Goal: Task Accomplishment & Management: Use online tool/utility

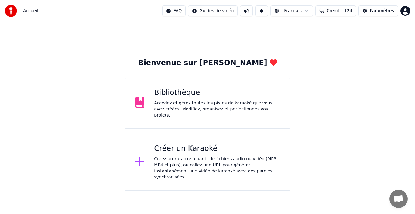
click at [210, 100] on div "Bibliothèque Accédez et gérez toutes les pistes de karaoké que vous avez créées…" at bounding box center [217, 103] width 126 height 30
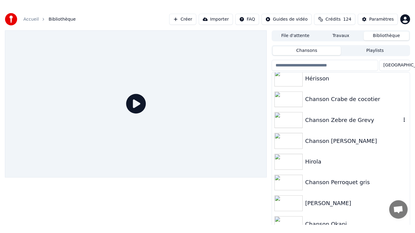
scroll to position [170, 0]
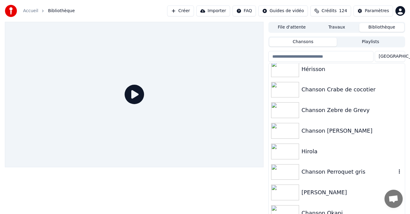
click at [327, 174] on div "Chanson Perroquet gris" at bounding box center [349, 172] width 95 height 9
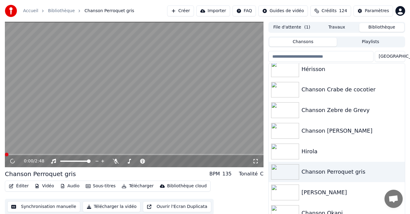
click at [255, 162] on icon at bounding box center [256, 161] width 6 height 5
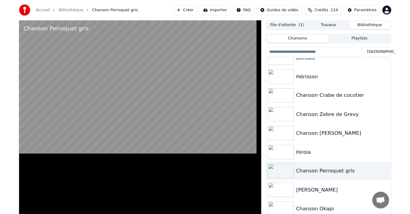
scroll to position [156, 0]
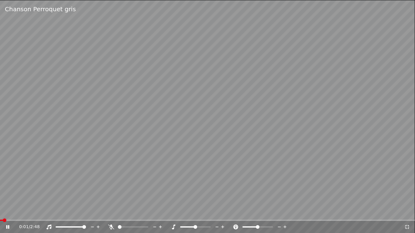
click at [111, 214] on icon at bounding box center [111, 227] width 6 height 5
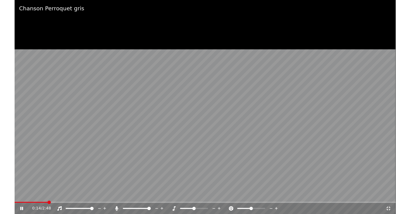
scroll to position [170, 0]
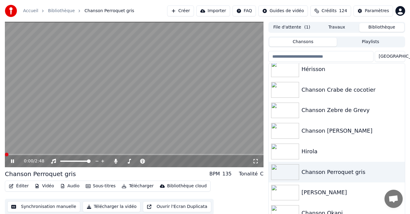
click at [5, 154] on span at bounding box center [7, 155] width 4 height 4
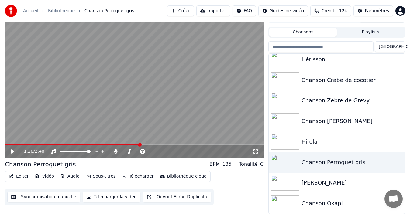
click at [13, 153] on icon at bounding box center [13, 152] width 4 height 4
click at [13, 153] on icon at bounding box center [17, 151] width 14 height 5
click at [13, 153] on icon at bounding box center [13, 152] width 4 height 4
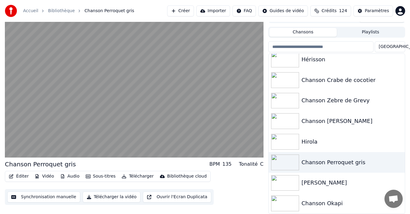
click at [51, 199] on button "Synchronisation manuelle" at bounding box center [43, 197] width 73 height 11
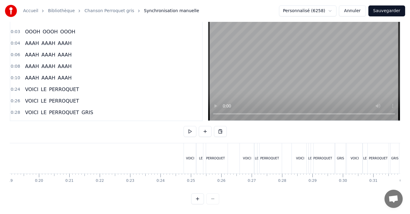
scroll to position [0, 587]
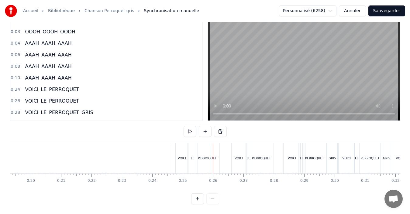
click at [213, 153] on div at bounding box center [213, 158] width 0 height 30
click at [216, 156] on div "PERROQUET" at bounding box center [207, 158] width 19 height 5
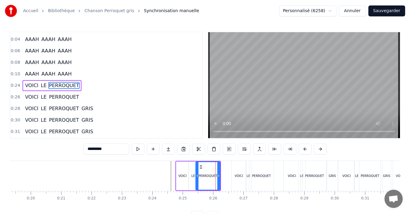
scroll to position [22, 0]
drag, startPoint x: 218, startPoint y: 175, endPoint x: 215, endPoint y: 175, distance: 3.4
click at [215, 175] on icon at bounding box center [215, 176] width 2 height 5
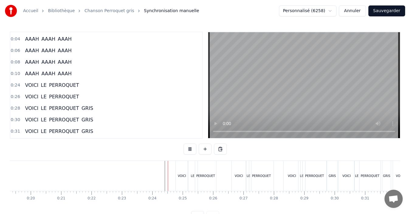
scroll to position [23, 0]
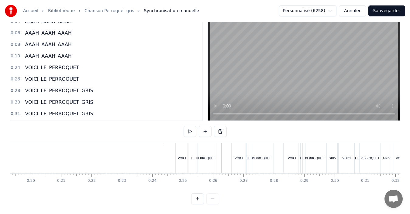
click at [189, 157] on div "LE" at bounding box center [193, 158] width 10 height 30
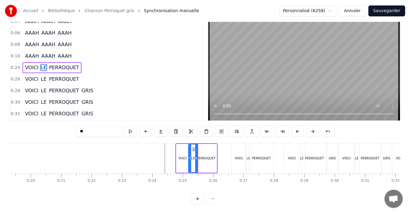
click at [195, 158] on div at bounding box center [196, 159] width 2 height 28
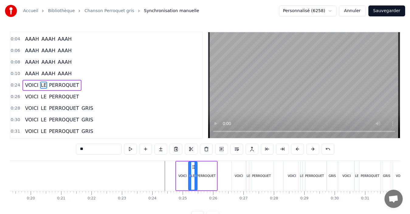
click at [195, 158] on div "0:01 OOOH OOOH OOOH 0:03 OOOH OOOH OOOH 0:04 AAAH AAAH AAAH 0:06 AAAH AAAH AAAH…" at bounding box center [205, 127] width 391 height 191
click at [209, 177] on div "PERROQUET" at bounding box center [206, 176] width 19 height 5
type input "*********"
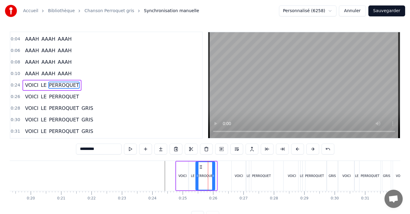
click at [214, 180] on div at bounding box center [213, 176] width 2 height 28
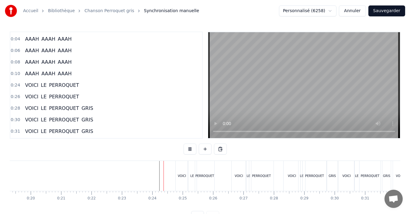
scroll to position [23, 0]
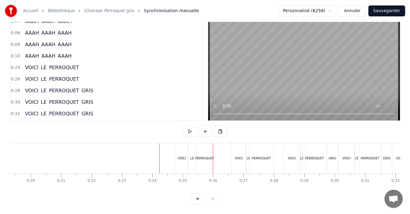
click at [181, 156] on div "VOICI" at bounding box center [182, 158] width 8 height 5
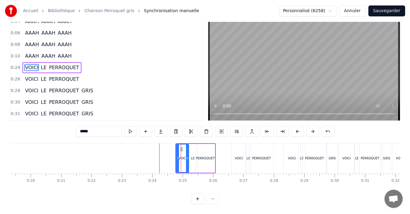
scroll to position [0, 0]
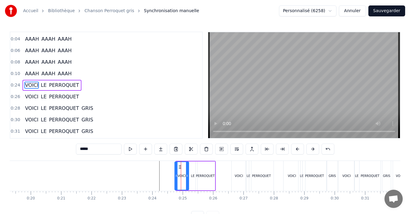
click at [175, 175] on icon at bounding box center [176, 176] width 2 height 5
click at [187, 179] on div at bounding box center [186, 176] width 2 height 28
click at [193, 178] on div "LE" at bounding box center [192, 176] width 9 height 29
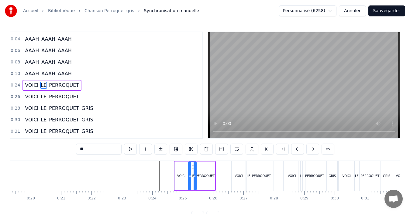
click at [196, 178] on div at bounding box center [195, 176] width 2 height 28
click at [207, 178] on div "PERROQUET" at bounding box center [205, 176] width 19 height 5
type input "*********"
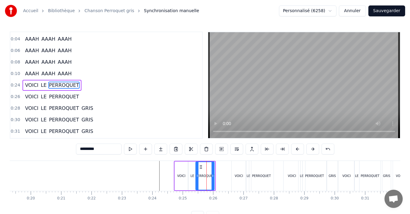
click at [212, 178] on div at bounding box center [213, 176] width 2 height 28
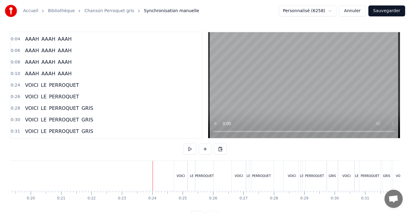
scroll to position [23, 0]
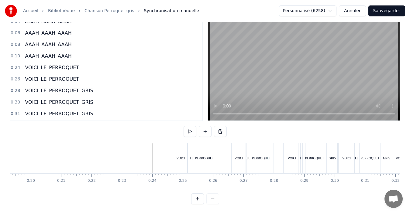
click at [261, 156] on div "PERROQUET" at bounding box center [261, 158] width 24 height 30
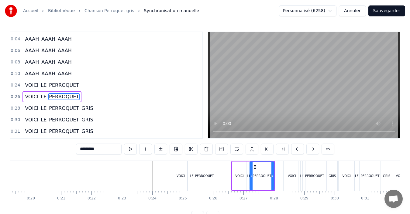
scroll to position [33, 0]
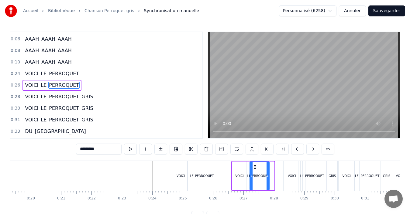
drag, startPoint x: 273, startPoint y: 180, endPoint x: 268, endPoint y: 180, distance: 4.9
click at [268, 180] on div at bounding box center [268, 176] width 2 height 28
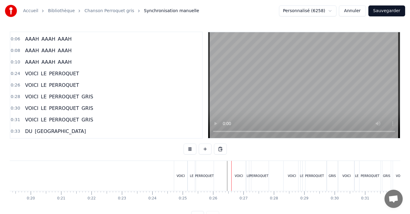
scroll to position [23, 0]
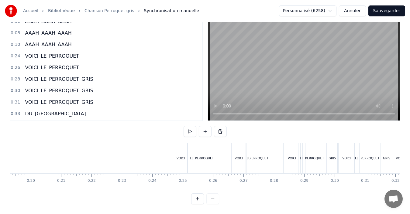
click at [240, 156] on div "VOICI" at bounding box center [239, 158] width 15 height 30
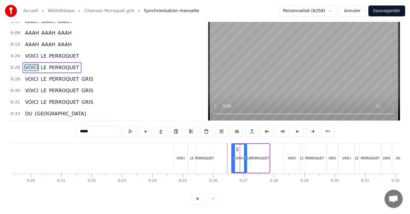
scroll to position [0, 0]
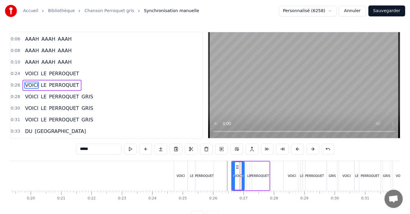
click at [243, 180] on div at bounding box center [243, 176] width 2 height 28
click at [248, 180] on div "LE" at bounding box center [249, 176] width 5 height 29
click at [245, 179] on div at bounding box center [246, 176] width 2 height 28
click at [249, 180] on div at bounding box center [249, 176] width 2 height 28
click at [257, 181] on div "PERROQUET" at bounding box center [259, 176] width 19 height 29
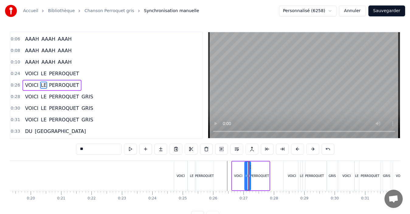
type input "*********"
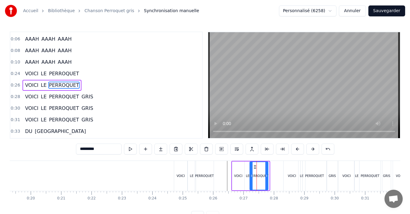
click at [267, 179] on div at bounding box center [266, 176] width 2 height 28
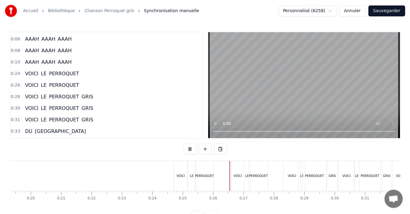
scroll to position [23, 0]
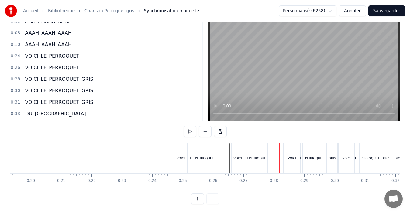
click at [253, 159] on div "PERROQUET" at bounding box center [258, 158] width 18 height 30
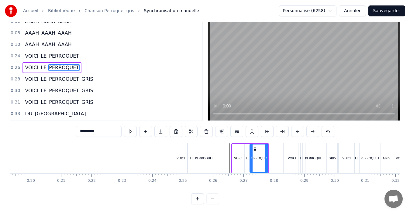
click at [308, 159] on div "PERROQUET" at bounding box center [315, 158] width 24 height 30
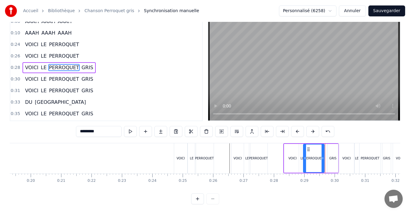
click at [323, 161] on div at bounding box center [323, 159] width 2 height 28
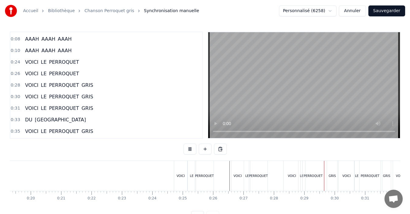
scroll to position [23, 0]
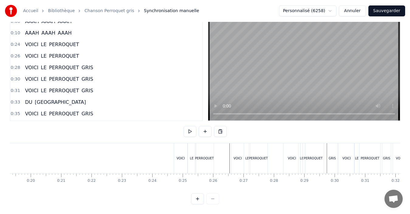
click at [308, 161] on div "PERROQUET" at bounding box center [313, 158] width 21 height 30
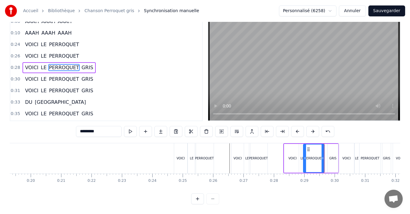
click at [333, 158] on div "GRIS" at bounding box center [333, 158] width 10 height 29
type input "****"
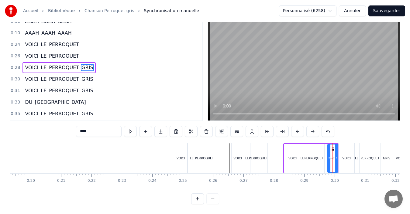
scroll to position [0, 0]
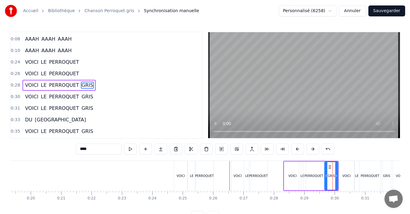
click at [326, 178] on icon at bounding box center [326, 176] width 2 height 5
click at [333, 180] on div at bounding box center [334, 176] width 2 height 28
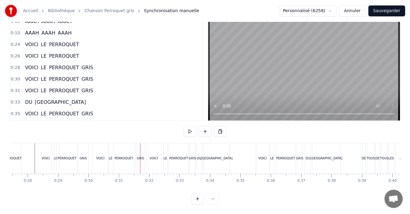
scroll to position [0, 825]
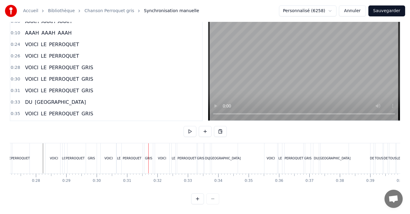
click at [136, 156] on div "PERROQUET" at bounding box center [132, 158] width 21 height 30
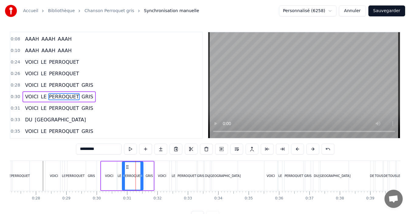
scroll to position [57, 0]
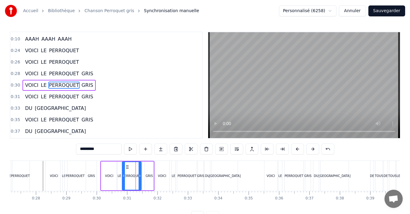
click at [140, 178] on div at bounding box center [140, 176] width 2 height 28
click at [148, 179] on div "GRIS" at bounding box center [149, 176] width 9 height 29
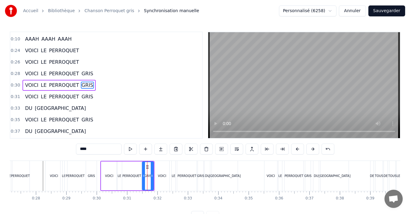
click at [143, 179] on div at bounding box center [144, 176] width 2 height 28
click at [150, 181] on div at bounding box center [150, 176] width 2 height 28
click at [131, 177] on div "PERROQUET" at bounding box center [132, 176] width 19 height 5
type input "*********"
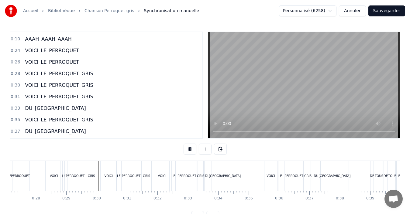
scroll to position [23, 0]
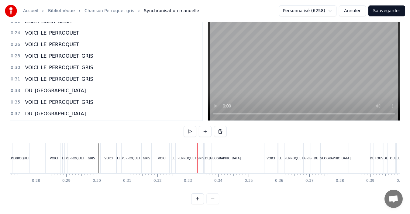
click at [185, 157] on div "PERROQUET" at bounding box center [186, 158] width 19 height 30
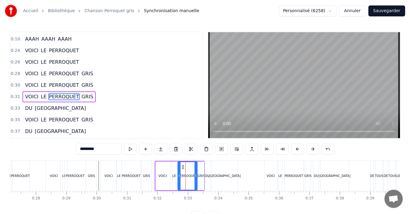
scroll to position [68, 0]
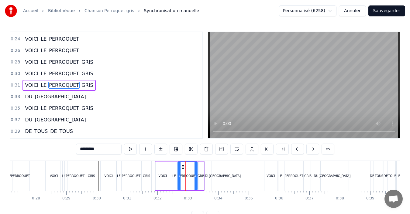
click at [162, 180] on div "VOICI" at bounding box center [163, 176] width 14 height 29
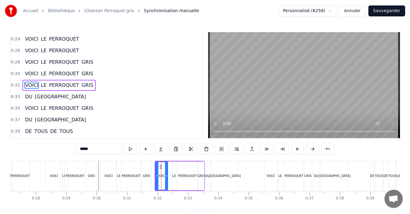
click at [167, 183] on div at bounding box center [166, 176] width 2 height 28
click at [172, 181] on div "LE" at bounding box center [174, 176] width 4 height 29
type input "**"
drag, startPoint x: 173, startPoint y: 181, endPoint x: 167, endPoint y: 181, distance: 6.7
click at [167, 181] on div "VOICI LE PERROQUET GRIS" at bounding box center [180, 176] width 50 height 30
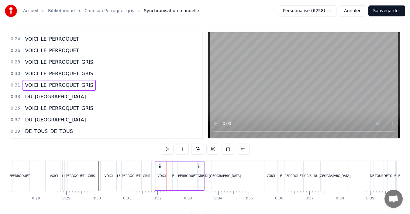
click at [184, 180] on div "PERROQUET" at bounding box center [187, 176] width 19 height 29
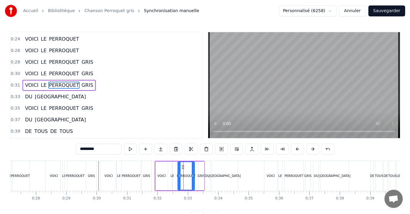
drag, startPoint x: 195, startPoint y: 179, endPoint x: 192, endPoint y: 180, distance: 3.4
click at [192, 180] on div at bounding box center [193, 176] width 2 height 28
click at [200, 181] on div "GRIS" at bounding box center [201, 176] width 5 height 29
type input "****"
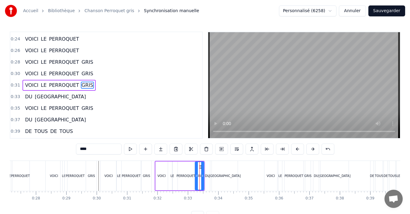
drag, startPoint x: 199, startPoint y: 180, endPoint x: 195, endPoint y: 180, distance: 3.3
click at [195, 180] on div at bounding box center [196, 176] width 2 height 28
click at [152, 171] on div "VOICI LE PERROQUET GRIS" at bounding box center [126, 176] width 53 height 30
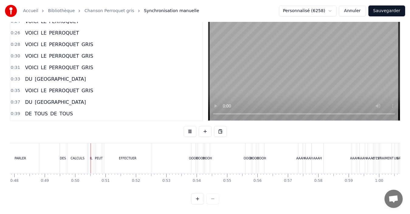
scroll to position [0, 1494]
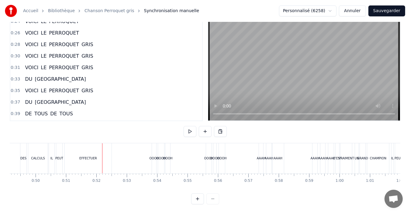
click at [77, 148] on div "EFFECTUER" at bounding box center [88, 158] width 47 height 30
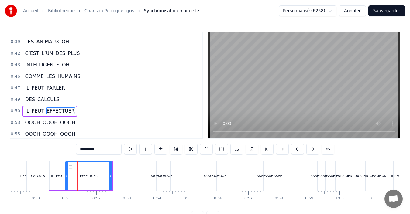
scroll to position [195, 0]
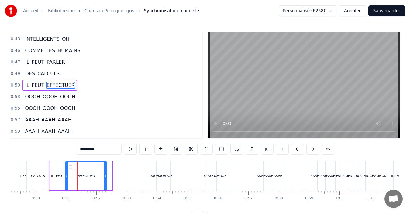
drag, startPoint x: 111, startPoint y: 175, endPoint x: 105, endPoint y: 174, distance: 5.5
click at [105, 174] on icon at bounding box center [105, 176] width 2 height 5
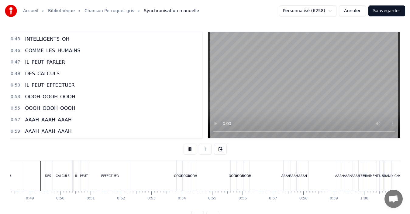
scroll to position [23, 0]
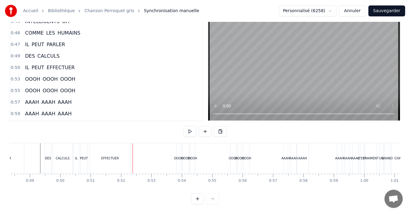
click at [107, 159] on div "EFFECTUER" at bounding box center [109, 158] width 41 height 30
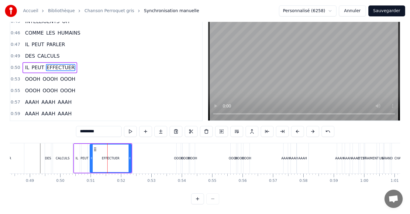
scroll to position [0, 0]
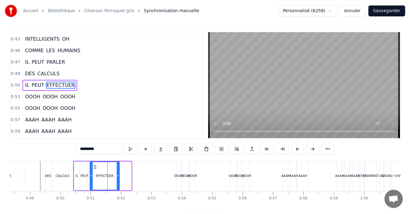
drag, startPoint x: 130, startPoint y: 175, endPoint x: 118, endPoint y: 174, distance: 11.9
click at [118, 174] on icon at bounding box center [118, 176] width 2 height 5
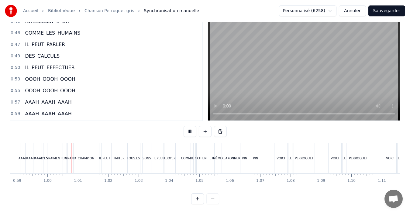
scroll to position [0, 1801]
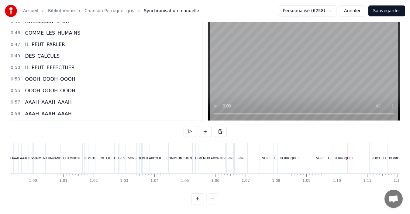
click at [294, 156] on div "PERROQUET" at bounding box center [289, 158] width 19 height 5
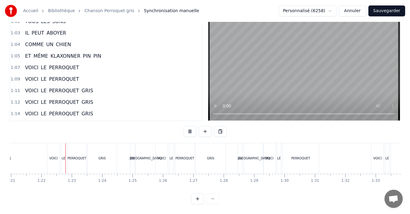
scroll to position [0, 2472]
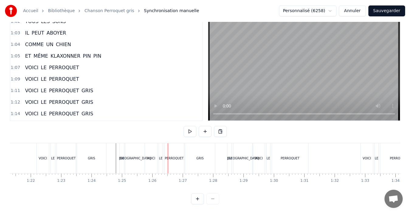
click at [154, 156] on div "VOICI" at bounding box center [151, 158] width 8 height 5
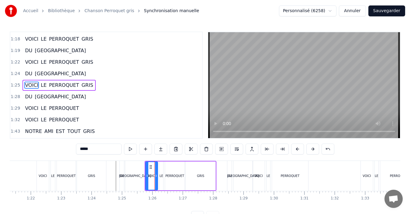
scroll to position [23, 0]
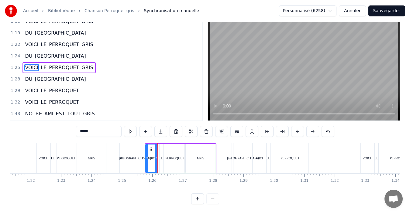
click at [173, 156] on div "PERROQUET" at bounding box center [174, 158] width 19 height 5
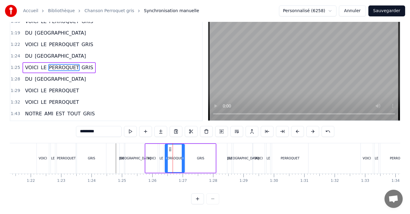
scroll to position [0, 0]
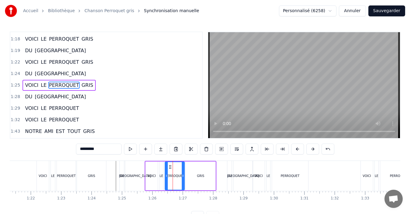
click at [196, 178] on div "GRIS" at bounding box center [201, 176] width 30 height 29
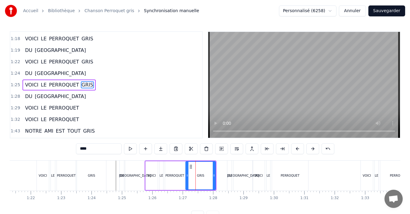
scroll to position [23, 0]
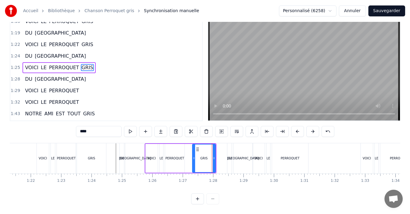
drag, startPoint x: 188, startPoint y: 154, endPoint x: 175, endPoint y: 156, distance: 12.5
click at [195, 156] on icon at bounding box center [194, 158] width 2 height 5
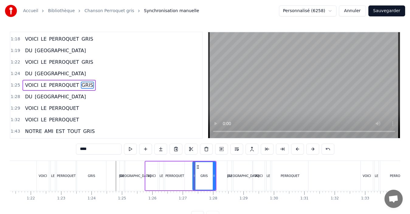
click at [175, 156] on div "****" at bounding box center [205, 150] width 258 height 12
click at [178, 175] on div "PERROQUET" at bounding box center [174, 176] width 19 height 5
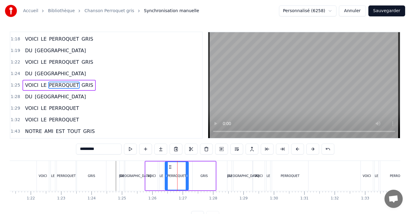
drag, startPoint x: 183, startPoint y: 176, endPoint x: 187, endPoint y: 176, distance: 4.3
click at [187, 176] on circle at bounding box center [187, 176] width 0 height 0
drag, startPoint x: 166, startPoint y: 175, endPoint x: 174, endPoint y: 175, distance: 8.2
click at [174, 175] on icon at bounding box center [175, 176] width 2 height 5
click at [159, 175] on div "LE" at bounding box center [161, 176] width 4 height 29
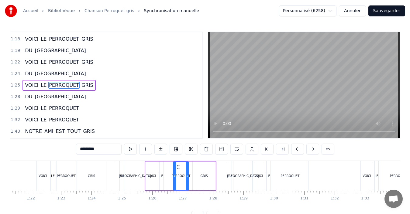
type input "**"
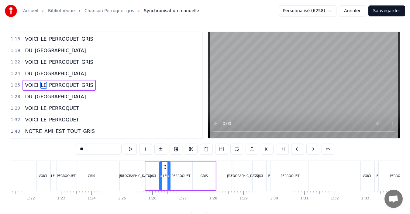
drag, startPoint x: 162, startPoint y: 177, endPoint x: 169, endPoint y: 177, distance: 7.0
click at [169, 177] on circle at bounding box center [169, 177] width 0 height 0
click at [113, 181] on div at bounding box center [106, 176] width 5136 height 30
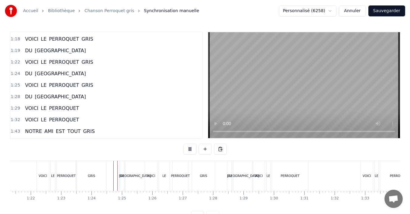
scroll to position [23, 0]
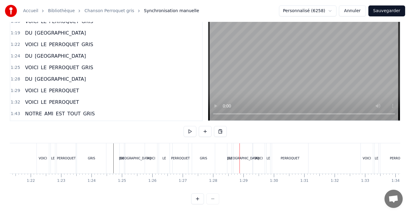
click at [196, 155] on div "GRIS" at bounding box center [203, 158] width 23 height 30
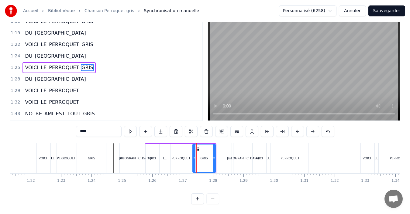
scroll to position [0, 0]
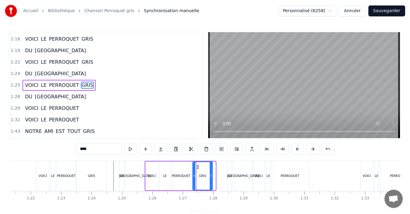
click at [210, 176] on icon at bounding box center [211, 176] width 2 height 5
click at [112, 178] on div at bounding box center [106, 176] width 5136 height 30
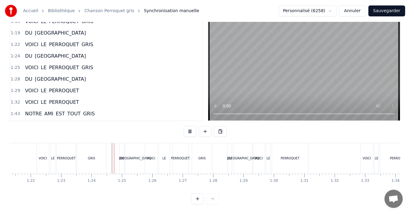
scroll to position [23, 0]
click at [206, 150] on div "GRIS" at bounding box center [202, 158] width 20 height 30
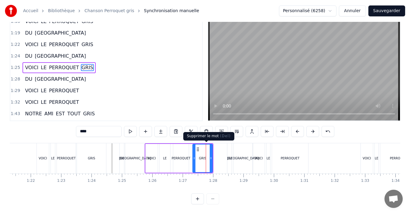
scroll to position [0, 0]
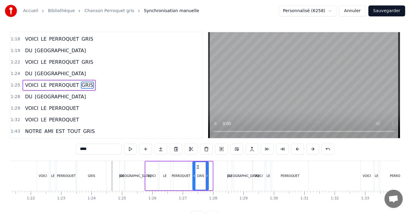
drag, startPoint x: 211, startPoint y: 178, endPoint x: 207, endPoint y: 178, distance: 4.0
click at [207, 178] on div at bounding box center [207, 176] width 2 height 28
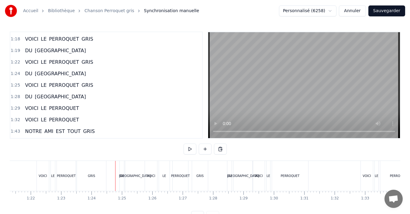
scroll to position [23, 0]
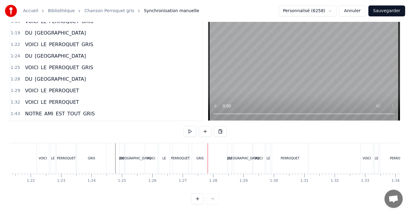
click at [180, 162] on div "PERROQUET" at bounding box center [181, 158] width 16 height 30
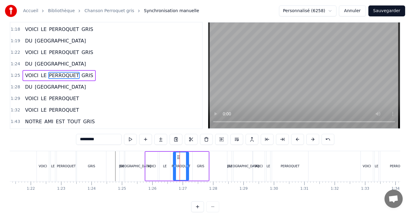
scroll to position [0, 0]
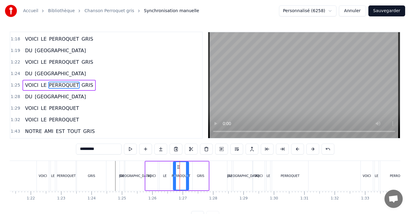
click at [166, 178] on div "LE" at bounding box center [165, 176] width 4 height 5
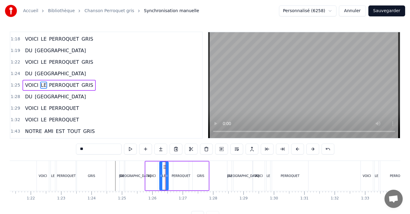
click at [167, 179] on div at bounding box center [167, 176] width 2 height 28
click at [174, 178] on div "PERROQUET" at bounding box center [181, 176] width 16 height 29
type input "*********"
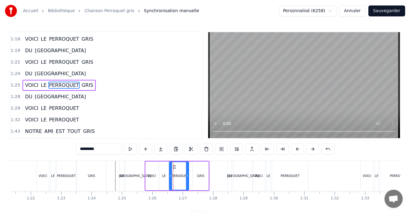
drag, startPoint x: 174, startPoint y: 180, endPoint x: 170, endPoint y: 179, distance: 4.0
click at [170, 179] on div at bounding box center [171, 176] width 2 height 28
drag, startPoint x: 186, startPoint y: 180, endPoint x: 182, endPoint y: 179, distance: 4.1
click at [182, 179] on div at bounding box center [183, 176] width 2 height 28
drag, startPoint x: 182, startPoint y: 179, endPoint x: 176, endPoint y: 178, distance: 6.3
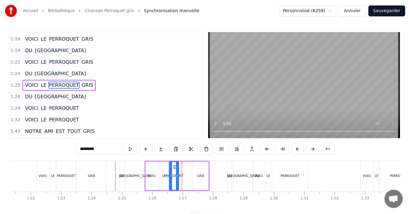
click at [176, 178] on div at bounding box center [177, 176] width 2 height 28
drag, startPoint x: 177, startPoint y: 178, endPoint x: 189, endPoint y: 181, distance: 12.7
click at [189, 181] on div at bounding box center [189, 176] width 2 height 28
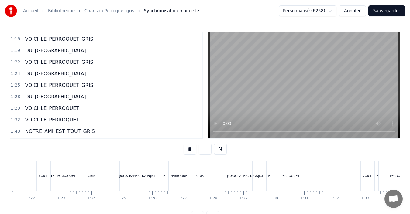
scroll to position [23, 0]
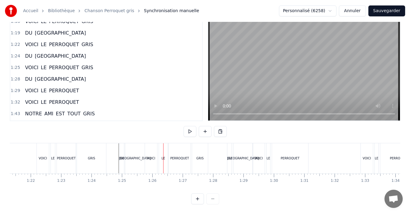
click at [155, 157] on div "VOICI" at bounding box center [151, 158] width 12 height 30
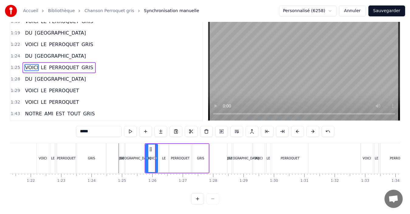
scroll to position [0, 0]
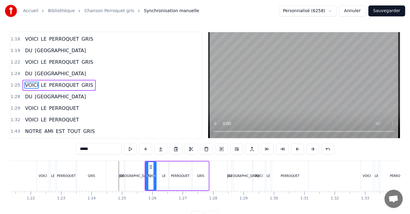
click at [154, 178] on icon at bounding box center [155, 176] width 2 height 5
click at [161, 178] on div "LE" at bounding box center [164, 176] width 9 height 29
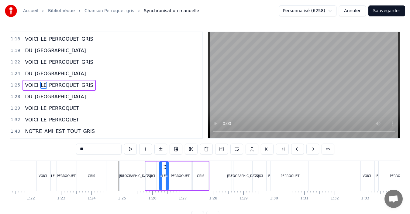
click at [148, 175] on div "VOICI" at bounding box center [151, 176] width 8 height 5
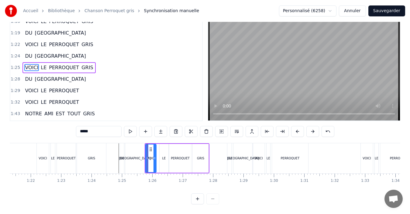
scroll to position [23, 0]
click at [162, 157] on div "LE" at bounding box center [164, 158] width 9 height 29
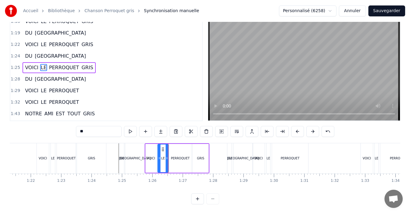
click at [159, 156] on div at bounding box center [159, 159] width 2 height 28
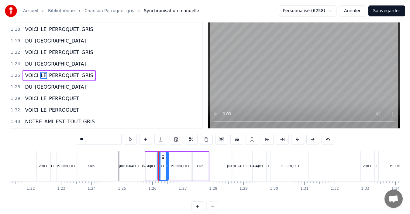
scroll to position [0, 0]
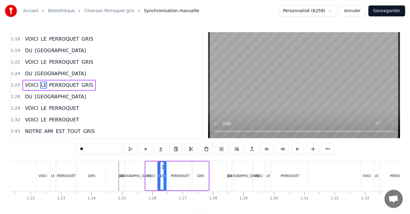
click at [166, 175] on icon at bounding box center [165, 176] width 2 height 5
click at [173, 177] on div "PERROQUET" at bounding box center [180, 176] width 19 height 5
type input "*********"
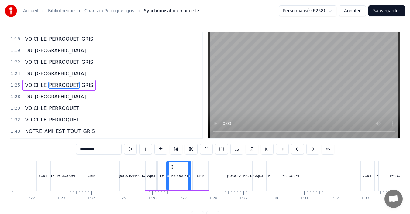
click at [167, 179] on div at bounding box center [168, 176] width 2 height 28
click at [115, 175] on div at bounding box center [106, 176] width 5136 height 30
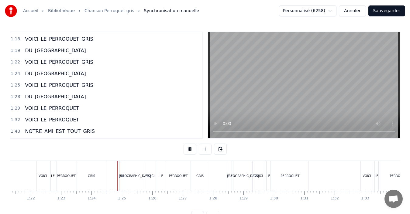
scroll to position [23, 0]
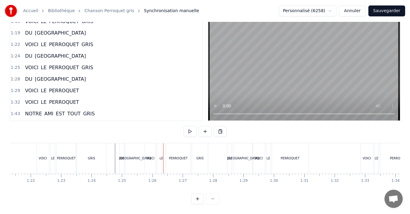
click at [172, 157] on div "PERROQUET" at bounding box center [178, 158] width 25 height 30
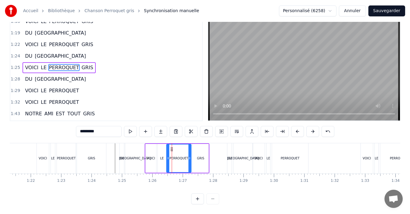
scroll to position [0, 0]
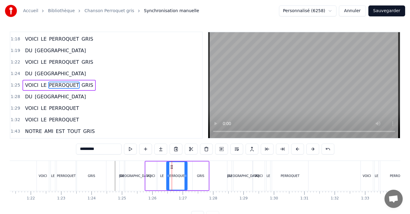
drag, startPoint x: 189, startPoint y: 177, endPoint x: 173, endPoint y: 178, distance: 16.2
click at [185, 175] on icon at bounding box center [186, 176] width 2 height 5
click at [169, 178] on icon at bounding box center [168, 176] width 2 height 5
drag, startPoint x: 168, startPoint y: 175, endPoint x: 174, endPoint y: 177, distance: 5.8
click at [174, 177] on icon at bounding box center [173, 176] width 2 height 5
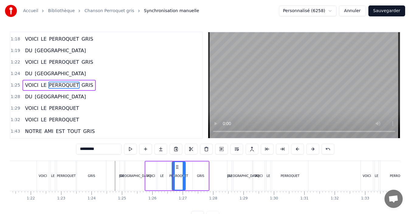
click at [153, 177] on div "VOICI" at bounding box center [151, 176] width 8 height 5
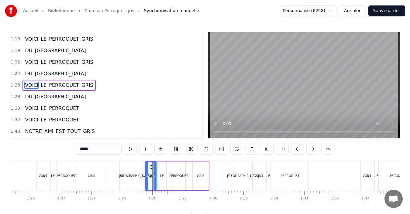
click at [162, 178] on div "LE" at bounding box center [162, 176] width 4 height 5
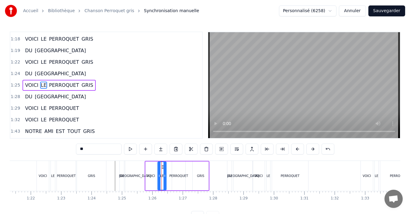
click at [174, 180] on div "PERROQUET" at bounding box center [178, 176] width 13 height 29
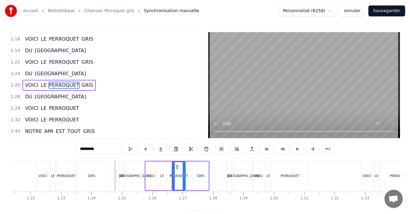
click at [197, 179] on div "GRIS" at bounding box center [201, 176] width 16 height 29
type input "****"
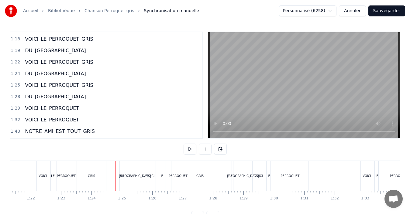
scroll to position [23, 0]
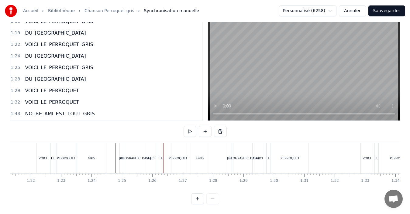
click at [154, 160] on div "VOICI" at bounding box center [150, 158] width 11 height 30
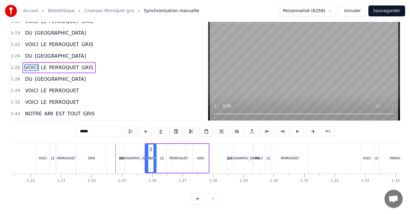
scroll to position [0, 0]
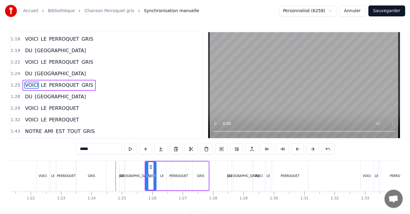
click at [114, 178] on div at bounding box center [106, 176] width 5136 height 30
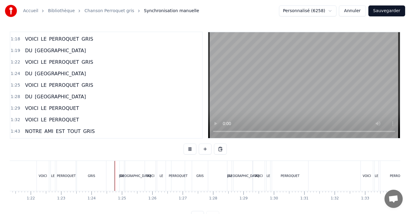
scroll to position [23, 0]
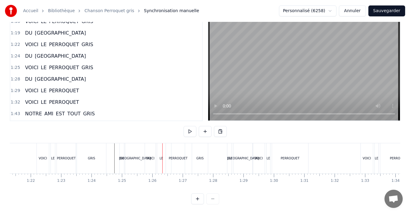
click at [150, 156] on div "VOICI" at bounding box center [150, 158] width 8 height 5
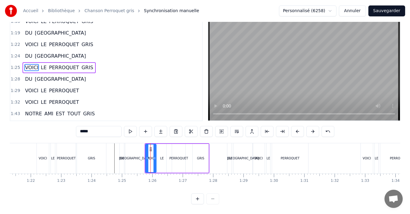
scroll to position [0, 0]
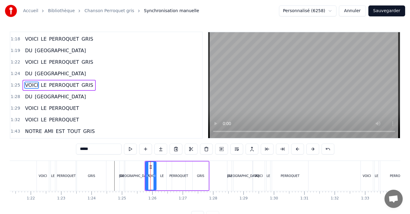
click at [162, 176] on div "LE" at bounding box center [162, 176] width 4 height 5
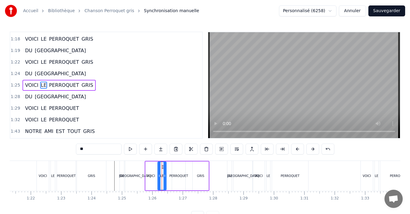
click at [153, 176] on div "VOICI" at bounding box center [151, 176] width 8 height 5
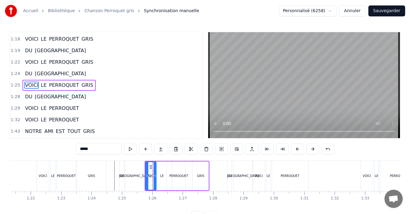
click at [159, 177] on div "LE" at bounding box center [162, 176] width 9 height 29
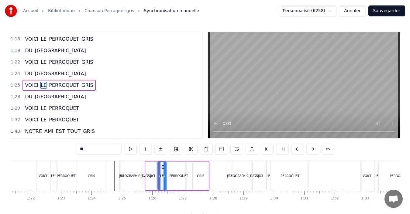
click at [153, 176] on div "VOICI" at bounding box center [151, 176] width 8 height 5
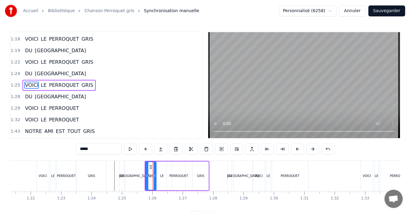
click at [159, 178] on div "LE" at bounding box center [162, 176] width 9 height 29
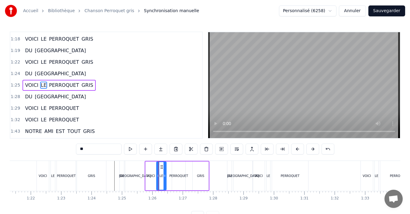
click at [158, 178] on icon at bounding box center [158, 176] width 2 height 5
click at [164, 178] on icon at bounding box center [164, 176] width 2 height 5
click at [183, 176] on div "PERROQUET" at bounding box center [178, 176] width 19 height 5
type input "*********"
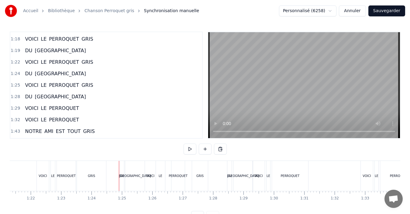
click at [134, 177] on div "[GEOGRAPHIC_DATA]" at bounding box center [135, 176] width 32 height 5
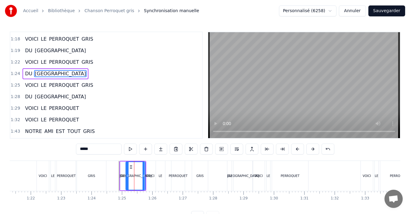
scroll to position [438, 0]
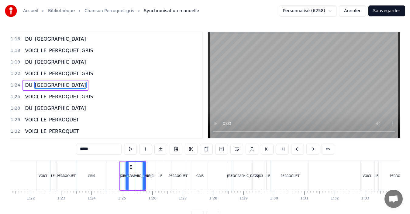
click at [115, 181] on div at bounding box center [106, 176] width 5136 height 30
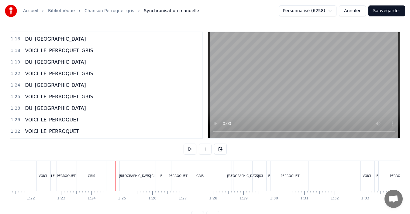
scroll to position [23, 0]
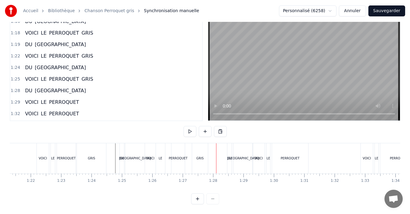
click at [195, 156] on div "GRIS" at bounding box center [200, 158] width 16 height 30
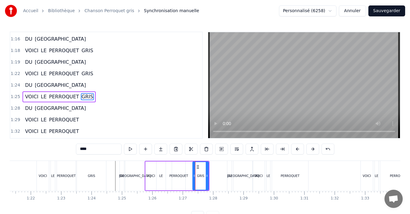
scroll to position [449, 0]
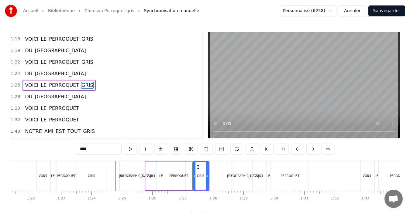
click at [183, 177] on div "PERROQUET" at bounding box center [178, 176] width 19 height 5
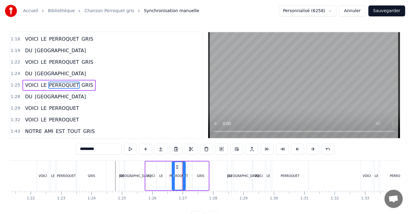
click at [195, 179] on div "GRIS" at bounding box center [201, 176] width 16 height 29
type input "****"
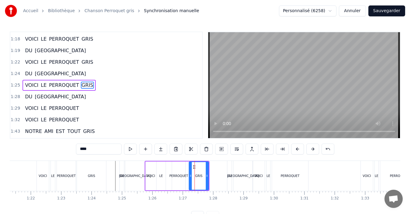
drag, startPoint x: 194, startPoint y: 178, endPoint x: 190, endPoint y: 179, distance: 3.8
click at [190, 179] on div at bounding box center [190, 176] width 2 height 28
drag, startPoint x: 207, startPoint y: 178, endPoint x: 202, endPoint y: 178, distance: 4.9
click at [202, 178] on div at bounding box center [202, 176] width 2 height 28
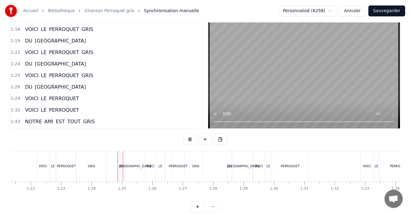
scroll to position [23, 0]
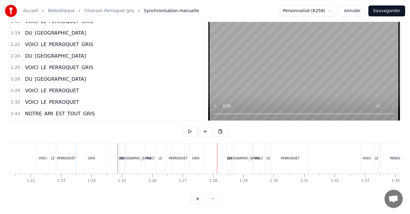
click at [172, 156] on div "PERROQUET" at bounding box center [177, 158] width 13 height 30
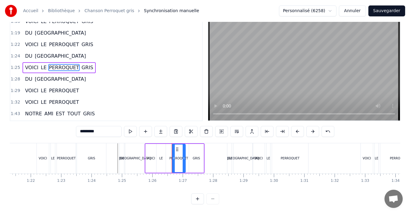
scroll to position [0, 0]
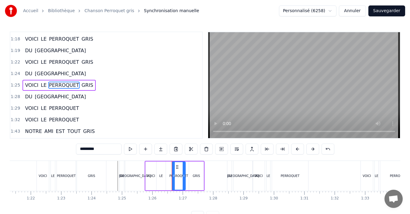
click at [160, 174] on div "LE" at bounding box center [161, 176] width 4 height 5
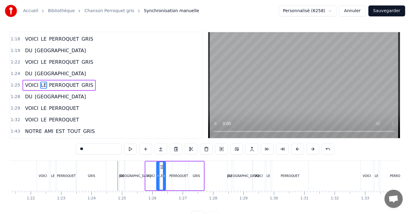
click at [172, 176] on div "PERROQUET" at bounding box center [178, 176] width 19 height 5
type input "*********"
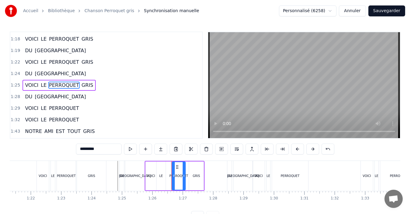
click at [171, 177] on div "PERROQUET" at bounding box center [178, 176] width 19 height 5
drag, startPoint x: 173, startPoint y: 177, endPoint x: 168, endPoint y: 178, distance: 4.9
click at [168, 178] on icon at bounding box center [169, 176] width 2 height 5
click at [112, 177] on div at bounding box center [106, 176] width 5136 height 30
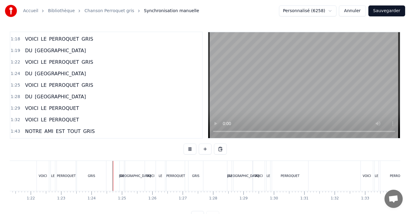
scroll to position [23, 0]
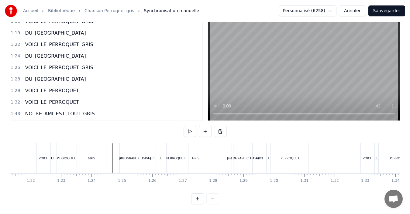
click at [159, 156] on div "LE" at bounding box center [160, 158] width 9 height 30
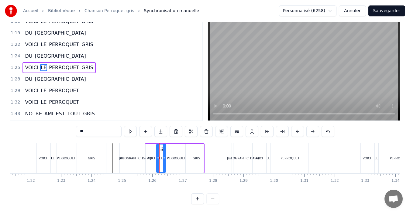
scroll to position [0, 0]
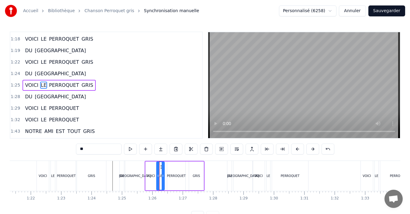
click at [163, 176] on icon at bounding box center [163, 176] width 2 height 5
click at [150, 175] on div "VOICI" at bounding box center [151, 176] width 8 height 5
click at [121, 177] on div "DU" at bounding box center [121, 176] width 5 height 5
type input "**"
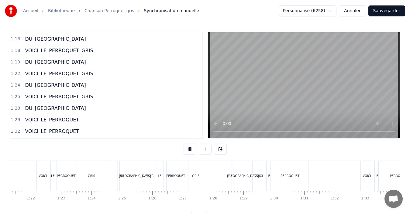
scroll to position [23, 0]
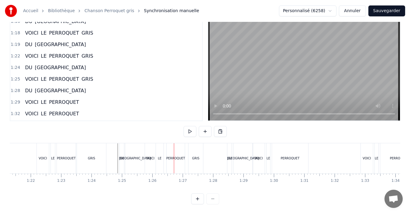
click at [152, 156] on div "VOICI" at bounding box center [150, 158] width 8 height 5
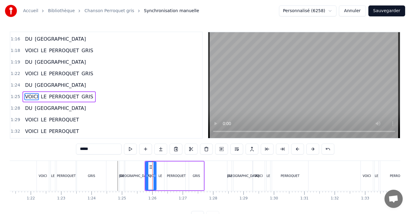
scroll to position [449, 0]
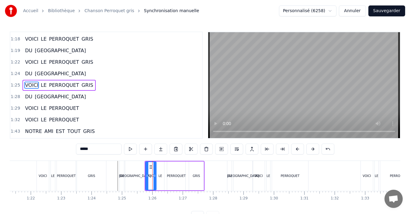
click at [180, 178] on div "PERROQUET" at bounding box center [176, 176] width 19 height 5
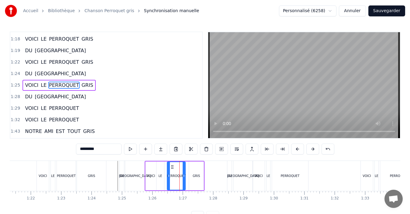
click at [159, 175] on div "LE" at bounding box center [161, 176] width 4 height 5
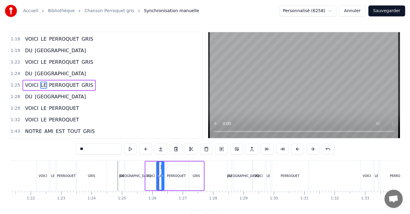
click at [171, 176] on div "PERROQUET" at bounding box center [176, 176] width 19 height 5
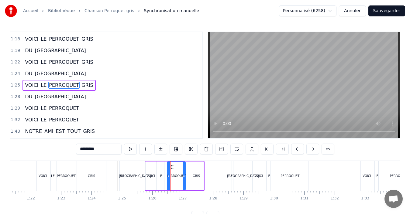
click at [192, 179] on div "GRIS" at bounding box center [196, 176] width 15 height 29
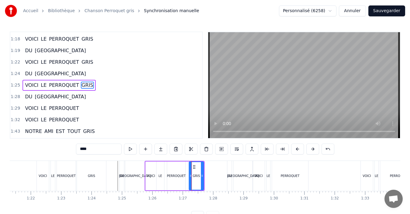
click at [161, 176] on div "LE" at bounding box center [161, 176] width 4 height 5
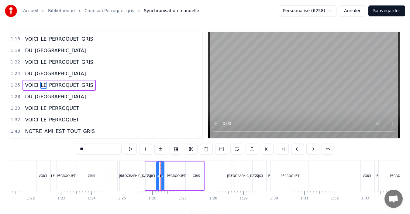
click at [149, 178] on div "VOICI" at bounding box center [151, 176] width 11 height 29
click at [154, 179] on div at bounding box center [153, 176] width 2 height 28
click at [160, 178] on div "LE" at bounding box center [161, 176] width 8 height 29
type input "**"
click at [157, 178] on icon at bounding box center [157, 176] width 2 height 5
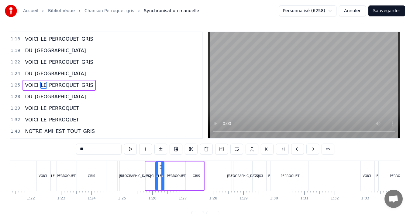
drag, startPoint x: 164, startPoint y: 179, endPoint x: 161, endPoint y: 179, distance: 3.1
click at [161, 179] on div "LE" at bounding box center [159, 176] width 9 height 29
click at [115, 180] on div at bounding box center [106, 176] width 5136 height 30
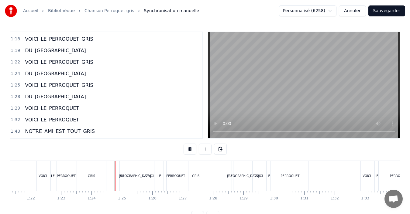
scroll to position [23, 0]
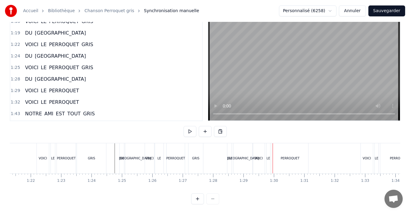
click at [280, 156] on div "PERROQUET" at bounding box center [290, 158] width 36 height 30
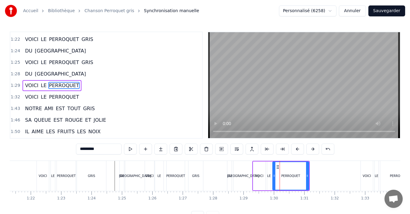
scroll to position [472, 0]
click at [263, 180] on div "VOICI" at bounding box center [259, 176] width 12 height 29
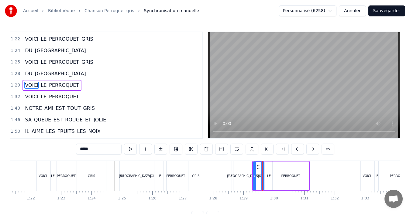
click at [263, 180] on div at bounding box center [262, 176] width 2 height 28
click at [271, 179] on div "LE" at bounding box center [269, 176] width 4 height 29
click at [284, 178] on div "PERROQUET" at bounding box center [291, 176] width 36 height 29
type input "*********"
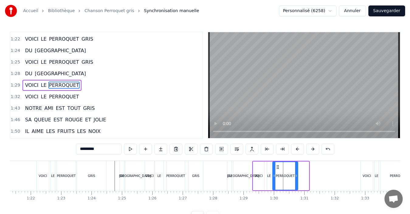
drag, startPoint x: 308, startPoint y: 177, endPoint x: 297, endPoint y: 178, distance: 11.0
click at [297, 178] on icon at bounding box center [296, 176] width 2 height 5
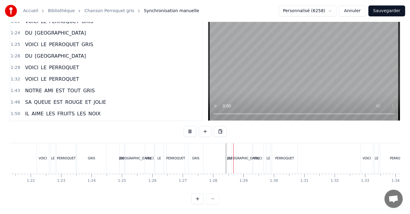
scroll to position [23, 0]
click at [269, 155] on div at bounding box center [269, 158] width 0 height 30
click at [268, 157] on div "LE" at bounding box center [269, 158] width 4 height 30
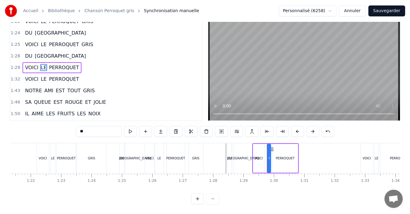
scroll to position [0, 0]
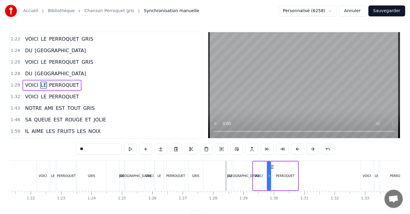
click at [261, 176] on div "VOICI" at bounding box center [258, 176] width 8 height 5
type input "*****"
click at [261, 177] on div "OOOH OOOH OOOH OOOH OOOH OOOH AAAH AAAH AAAH AAAH AAAH AAAH AAAH AAAH AAAH AAAH…" at bounding box center [106, 176] width 5136 height 30
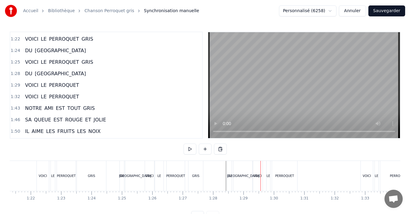
click at [269, 177] on div "LE" at bounding box center [269, 176] width 4 height 5
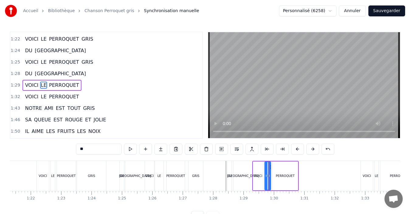
click at [265, 178] on icon at bounding box center [266, 176] width 2 height 5
click at [223, 178] on div at bounding box center [106, 176] width 5136 height 30
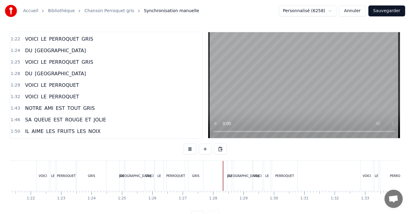
scroll to position [23, 0]
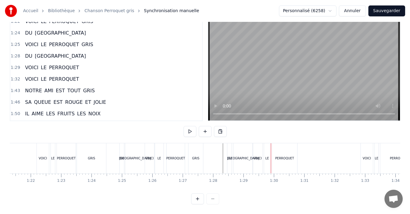
click at [283, 159] on div "PERROQUET" at bounding box center [284, 158] width 25 height 30
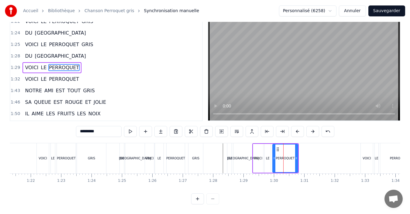
scroll to position [0, 0]
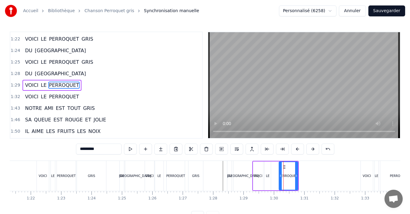
drag, startPoint x: 275, startPoint y: 175, endPoint x: 281, endPoint y: 176, distance: 6.6
click at [281, 176] on icon at bounding box center [280, 176] width 2 height 5
click at [270, 178] on div "LE" at bounding box center [268, 176] width 6 height 29
type input "**"
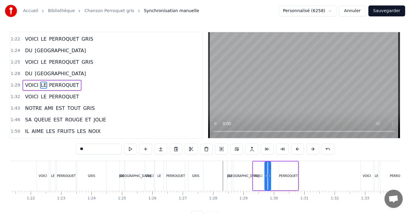
click at [278, 179] on div "VOICI LE PERROQUET" at bounding box center [275, 176] width 47 height 30
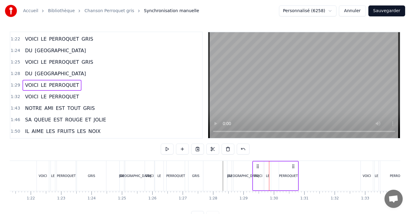
click at [259, 178] on div "VOICI" at bounding box center [258, 176] width 8 height 5
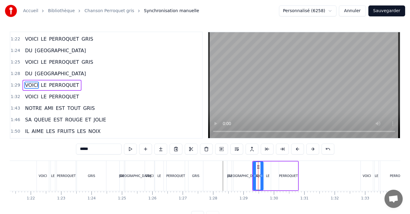
click at [218, 179] on div at bounding box center [106, 176] width 5136 height 30
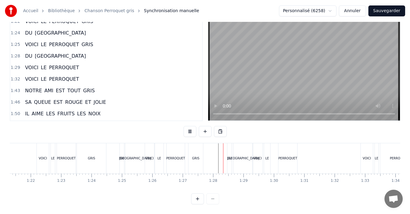
scroll to position [23, 0]
click at [289, 156] on div "PERROQUET" at bounding box center [287, 158] width 19 height 5
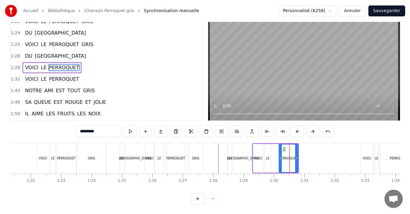
scroll to position [0, 0]
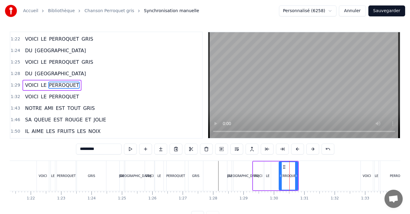
click at [260, 179] on div "VOICI" at bounding box center [258, 176] width 10 height 29
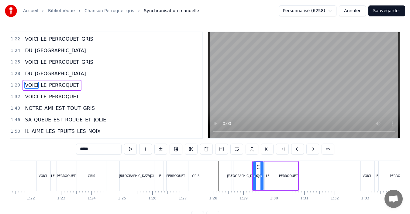
click at [244, 176] on div "[GEOGRAPHIC_DATA]" at bounding box center [243, 176] width 32 height 5
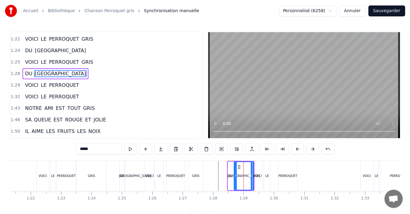
scroll to position [461, 0]
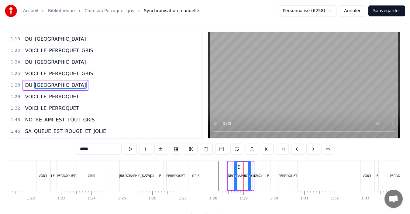
click at [249, 177] on circle at bounding box center [249, 177] width 0 height 0
click at [260, 181] on div "VOICI" at bounding box center [258, 176] width 10 height 30
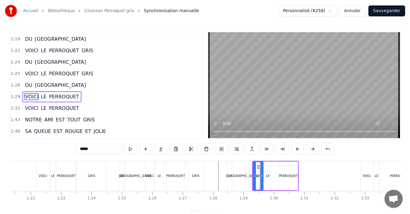
scroll to position [472, 0]
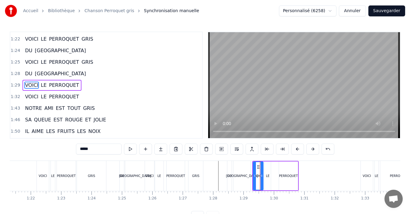
click at [246, 176] on div "[GEOGRAPHIC_DATA]" at bounding box center [242, 176] width 32 height 5
type input "*****"
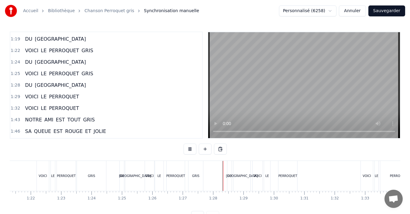
scroll to position [23, 0]
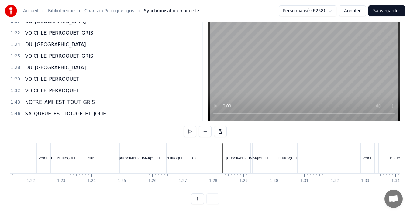
click at [285, 156] on div "PERROQUET" at bounding box center [287, 158] width 19 height 5
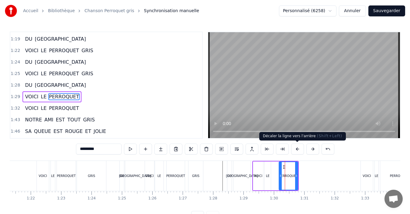
scroll to position [472, 0]
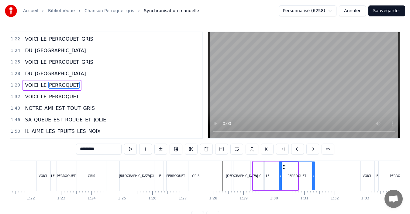
drag, startPoint x: 297, startPoint y: 175, endPoint x: 314, endPoint y: 176, distance: 17.1
click at [314, 176] on icon at bounding box center [313, 176] width 2 height 5
click at [285, 177] on div "PERROQUET" at bounding box center [296, 176] width 35 height 28
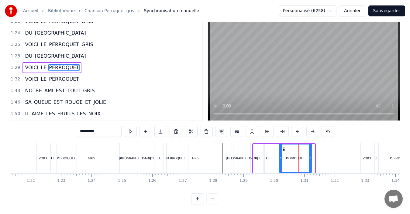
drag, startPoint x: 313, startPoint y: 154, endPoint x: 310, endPoint y: 154, distance: 3.1
click at [310, 156] on icon at bounding box center [310, 158] width 2 height 5
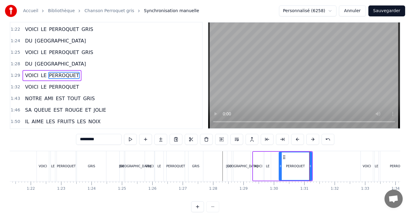
scroll to position [0, 0]
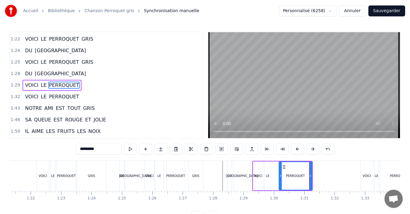
click at [285, 155] on div "*********" at bounding box center [205, 150] width 258 height 12
click at [283, 175] on div "PERROQUET" at bounding box center [295, 176] width 32 height 28
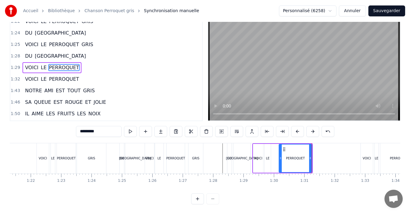
click at [285, 159] on div "PERROQUET" at bounding box center [295, 159] width 32 height 28
click at [284, 158] on div "PERROQUET" at bounding box center [295, 159] width 32 height 28
drag, startPoint x: 310, startPoint y: 154, endPoint x: 307, endPoint y: 154, distance: 3.7
click at [307, 156] on icon at bounding box center [307, 158] width 2 height 5
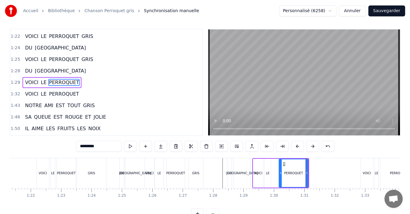
scroll to position [0, 0]
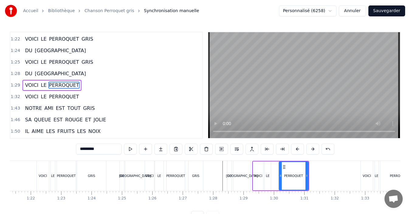
click at [283, 162] on div "PERROQUET" at bounding box center [294, 176] width 30 height 29
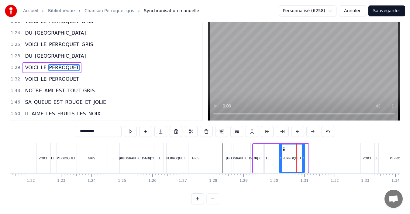
drag, startPoint x: 306, startPoint y: 159, endPoint x: 303, endPoint y: 159, distance: 3.3
click at [303, 159] on div at bounding box center [303, 159] width 2 height 28
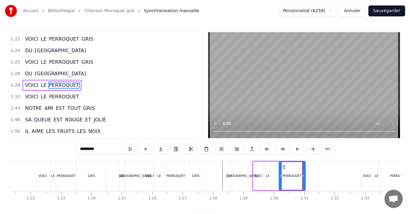
click at [285, 158] on div "0:01 OOOH OOOH OOOH 0:03 OOOH OOOH OOOH 0:04 AAAH AAAH AAAH 0:06 AAAH AAAH AAAH…" at bounding box center [205, 127] width 391 height 191
click at [284, 184] on div "PERROQUET" at bounding box center [291, 176] width 25 height 28
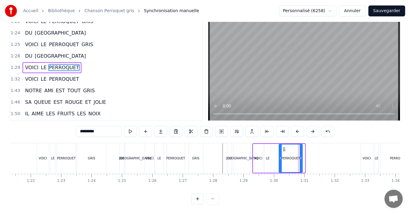
click at [301, 157] on div at bounding box center [301, 159] width 2 height 28
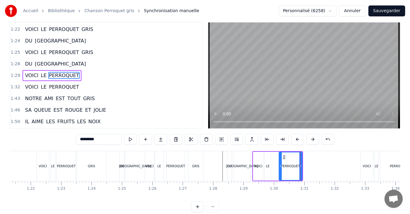
scroll to position [0, 0]
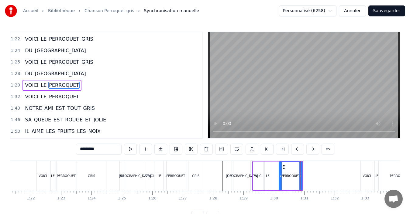
click at [285, 185] on div "PERROQUET" at bounding box center [290, 176] width 22 height 28
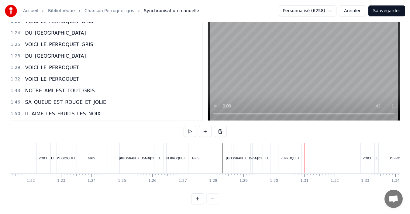
click at [266, 156] on div "LE" at bounding box center [267, 158] width 6 height 30
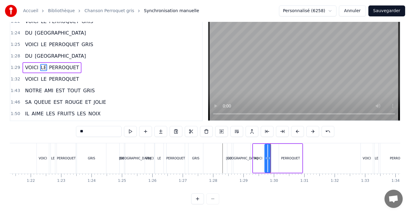
click at [275, 160] on div "VOICI LE PERROQUET" at bounding box center [277, 158] width 51 height 30
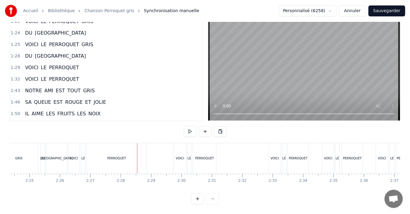
scroll to position [0, 4356]
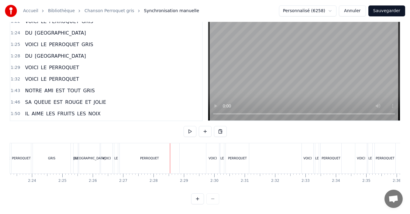
click at [148, 157] on div "PERROQUET" at bounding box center [150, 158] width 60 height 30
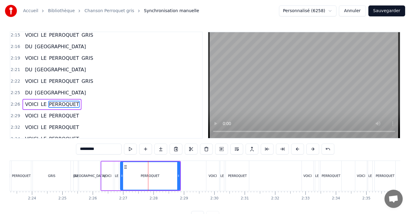
scroll to position [680, 0]
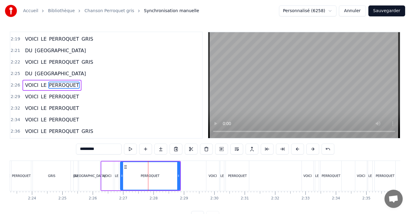
click at [129, 179] on div "PERROQUET" at bounding box center [150, 176] width 59 height 28
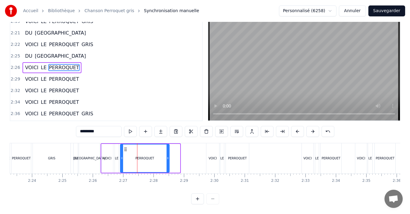
drag, startPoint x: 178, startPoint y: 158, endPoint x: 168, endPoint y: 158, distance: 10.6
click at [168, 158] on div at bounding box center [168, 159] width 2 height 28
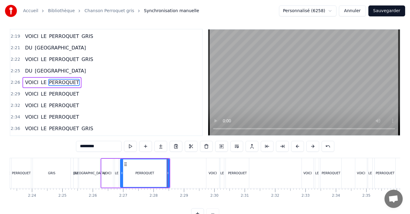
scroll to position [0, 0]
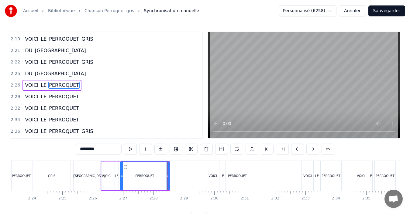
click at [126, 176] on div "PERROQUET" at bounding box center [145, 176] width 48 height 28
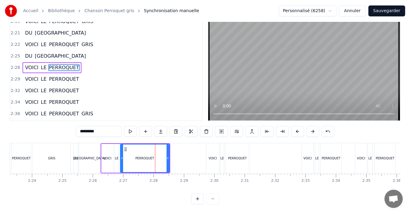
click at [143, 157] on div "PERROQUET" at bounding box center [145, 159] width 48 height 28
drag, startPoint x: 122, startPoint y: 156, endPoint x: 138, endPoint y: 161, distance: 16.9
click at [138, 161] on div at bounding box center [138, 159] width 2 height 28
click at [72, 159] on div "VOICI LE PERROQUET GRIS" at bounding box center [32, 158] width 79 height 30
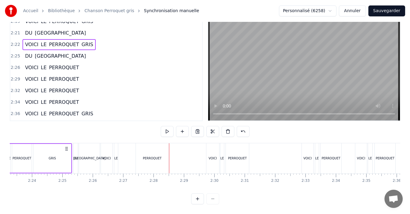
click at [74, 174] on div at bounding box center [74, 174] width 0 height 1
click at [76, 143] on div "DU" at bounding box center [76, 158] width 4 height 30
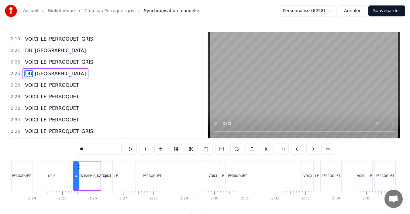
scroll to position [669, 0]
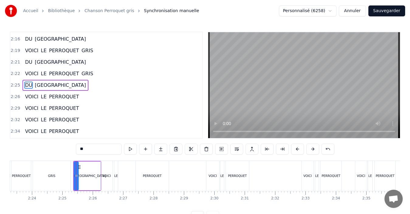
click at [72, 162] on div "VOICI LE PERROQUET GRIS" at bounding box center [32, 176] width 79 height 30
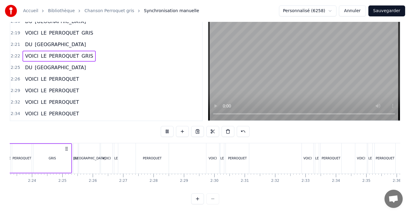
scroll to position [0, 4308]
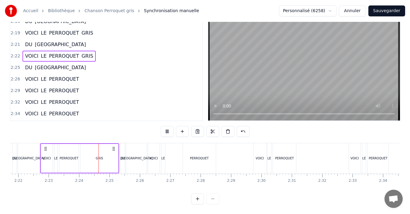
click at [123, 167] on div "DU" at bounding box center [123, 158] width 4 height 30
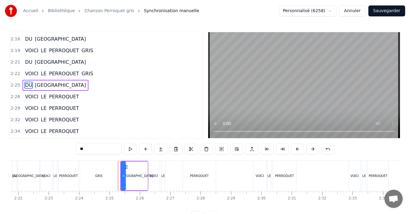
scroll to position [23, 0]
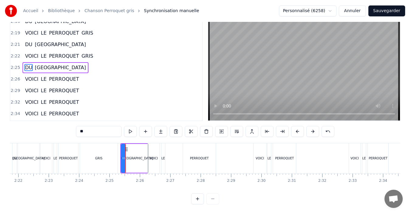
click at [118, 164] on div "VOICI LE PERROQUET GRIS" at bounding box center [79, 158] width 79 height 30
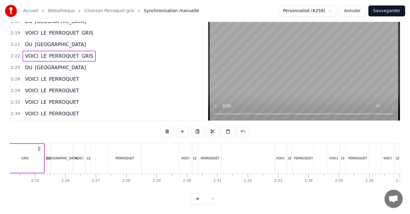
scroll to position [0, 4387]
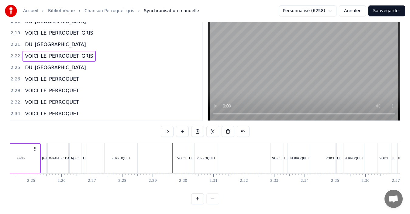
click at [111, 155] on div "PERROQUET" at bounding box center [121, 158] width 33 height 30
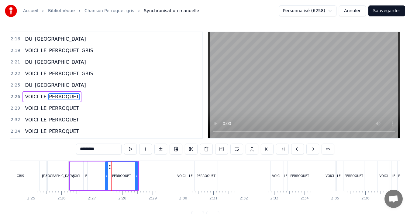
scroll to position [680, 0]
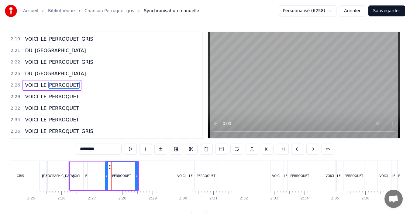
click at [85, 178] on div "LE" at bounding box center [86, 176] width 4 height 5
type input "**"
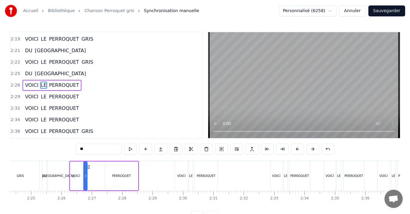
click at [93, 177] on div "VOICI LE PERROQUET" at bounding box center [104, 176] width 70 height 30
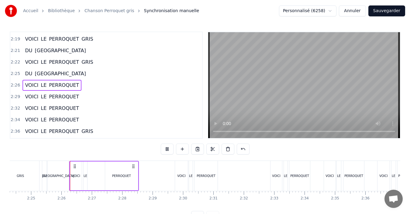
scroll to position [23, 0]
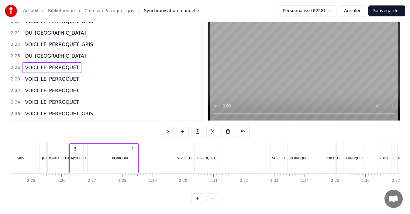
click at [120, 158] on div "PERROQUET" at bounding box center [121, 158] width 33 height 29
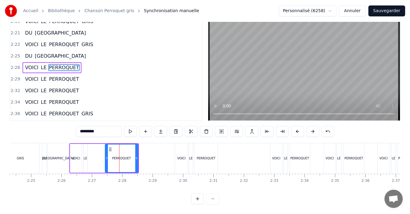
scroll to position [0, 0]
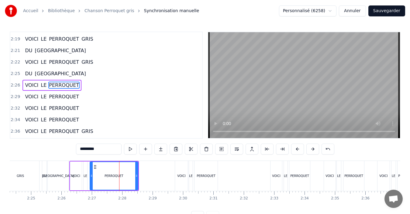
drag, startPoint x: 106, startPoint y: 177, endPoint x: 91, endPoint y: 177, distance: 15.2
click at [91, 177] on icon at bounding box center [91, 176] width 2 height 5
drag, startPoint x: 137, startPoint y: 178, endPoint x: 120, endPoint y: 178, distance: 17.3
click at [120, 178] on icon at bounding box center [119, 176] width 2 height 5
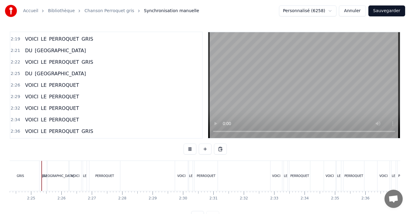
scroll to position [23, 0]
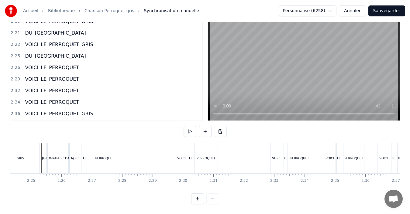
click at [91, 155] on div "PERROQUET" at bounding box center [104, 158] width 31 height 30
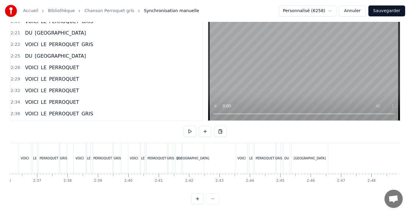
scroll to position [0, 4746]
click at [391, 11] on button "Sauvegarder" at bounding box center [386, 10] width 37 height 11
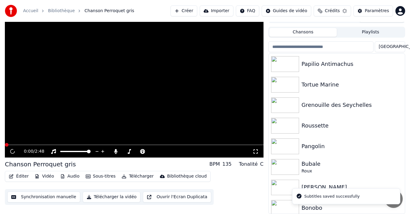
scroll to position [10, 0]
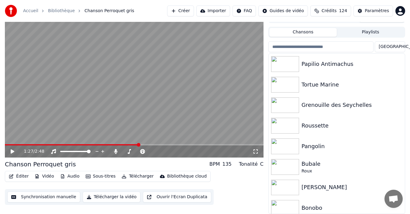
click at [13, 153] on icon at bounding box center [17, 151] width 14 height 5
click at [28, 197] on button "Synchronisation manuelle" at bounding box center [43, 197] width 73 height 11
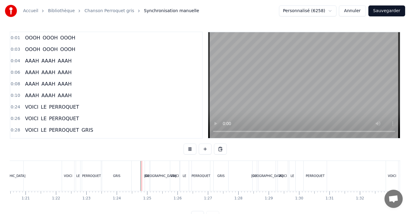
scroll to position [23, 0]
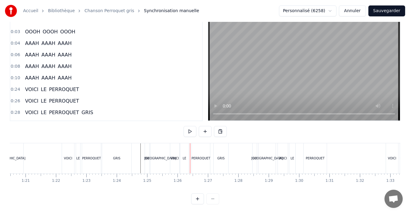
click at [176, 156] on div "VOICI" at bounding box center [175, 158] width 8 height 5
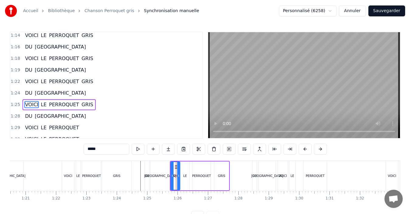
scroll to position [449, 0]
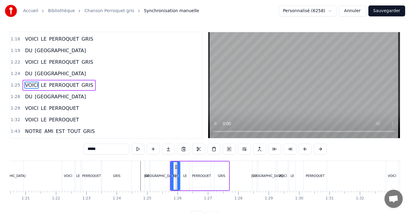
click at [186, 175] on div "LE" at bounding box center [185, 176] width 4 height 5
click at [204, 176] on div "PERROQUET" at bounding box center [201, 176] width 19 height 5
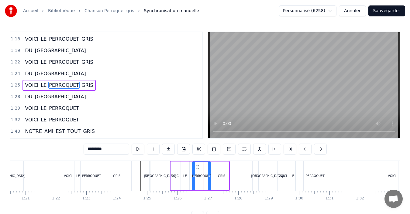
click at [187, 174] on div "LE" at bounding box center [185, 176] width 9 height 29
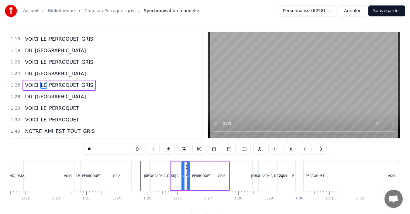
click at [182, 177] on icon at bounding box center [183, 176] width 2 height 5
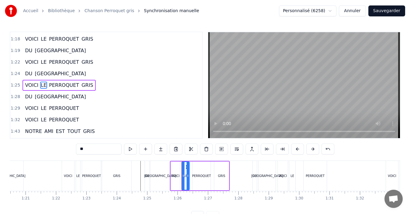
click at [176, 176] on div "VOICI" at bounding box center [175, 176] width 8 height 5
click at [202, 180] on div "PERROQUET" at bounding box center [201, 176] width 18 height 29
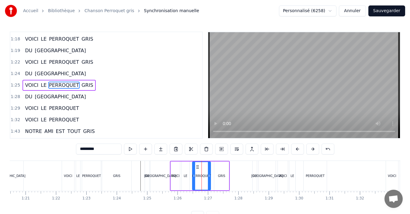
click at [218, 179] on div "GRIS" at bounding box center [221, 176] width 15 height 29
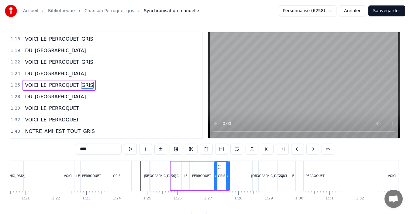
click at [204, 177] on div "PERROQUET" at bounding box center [201, 176] width 19 height 5
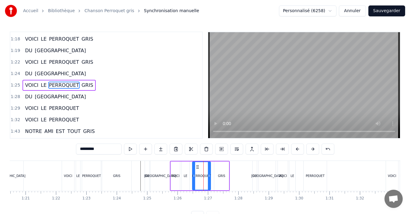
click at [161, 179] on div "[GEOGRAPHIC_DATA]" at bounding box center [159, 176] width 19 height 30
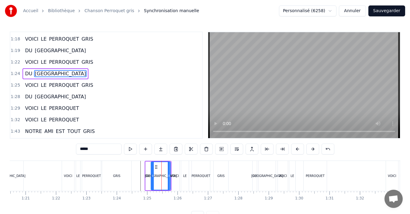
scroll to position [438, 0]
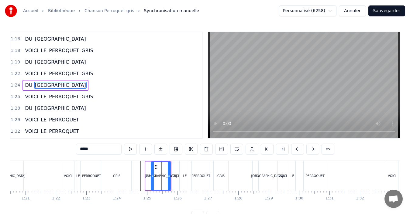
click at [185, 176] on div "LE" at bounding box center [185, 176] width 4 height 5
type input "**"
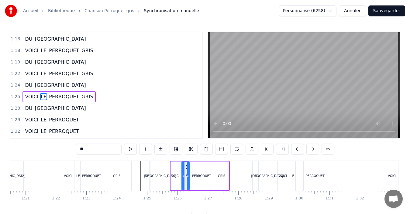
scroll to position [449, 0]
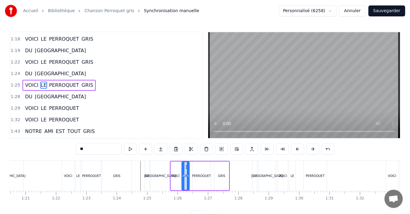
click at [139, 177] on div at bounding box center [131, 176] width 5136 height 30
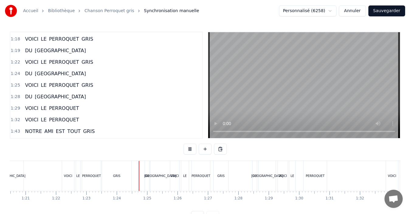
scroll to position [23, 0]
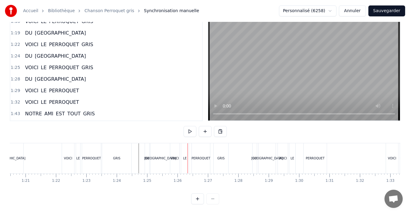
click at [176, 149] on div "VOICI" at bounding box center [174, 158] width 9 height 30
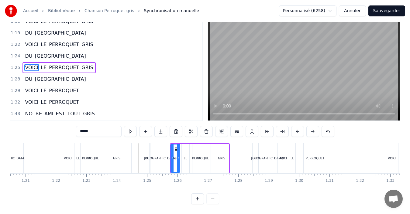
scroll to position [0, 0]
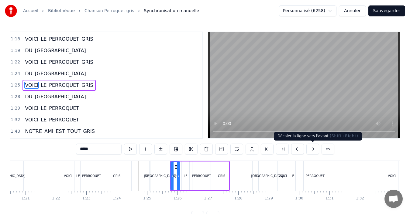
click at [310, 150] on button at bounding box center [312, 149] width 13 height 11
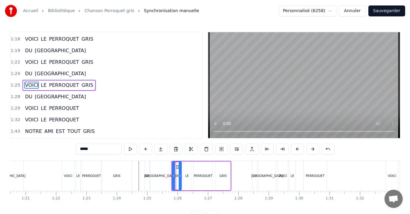
click at [311, 150] on button at bounding box center [312, 149] width 13 height 11
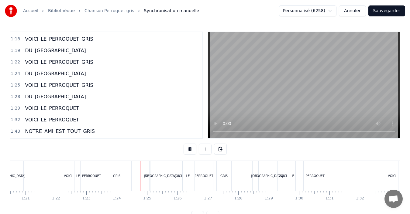
scroll to position [23, 0]
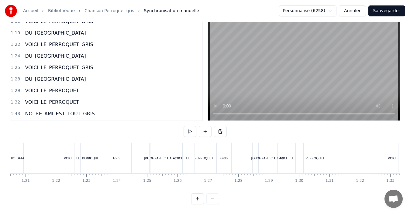
click at [222, 156] on div "GRIS" at bounding box center [223, 158] width 7 height 5
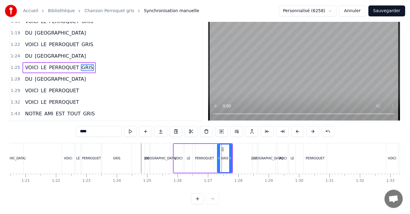
scroll to position [0, 0]
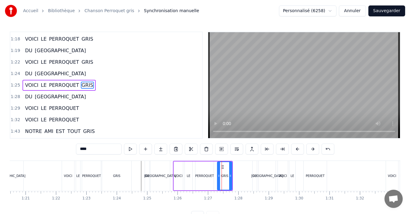
click at [395, 13] on button "Sauvegarder" at bounding box center [386, 10] width 37 height 11
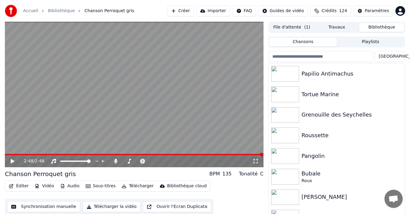
click at [296, 29] on button "File d'attente ( 1 )" at bounding box center [291, 27] width 45 height 9
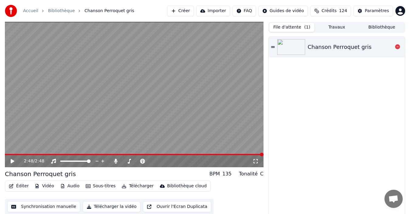
click at [317, 48] on div "Chanson Perroquet gris" at bounding box center [340, 47] width 64 height 9
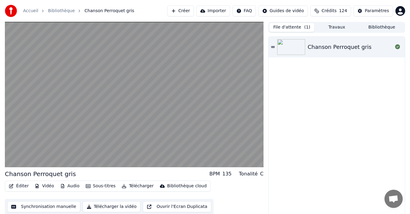
click at [103, 206] on button "Télécharger la vidéo" at bounding box center [112, 207] width 58 height 11
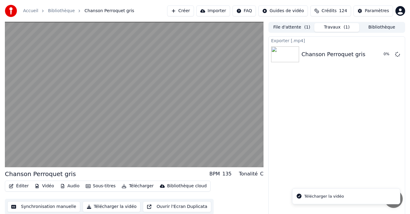
click at [11, 152] on video at bounding box center [134, 95] width 259 height 146
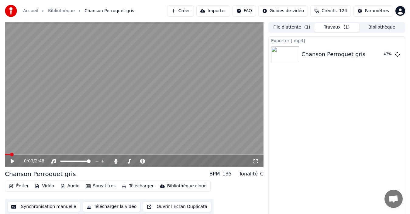
click at [47, 188] on button "Vidéo" at bounding box center [44, 186] width 24 height 9
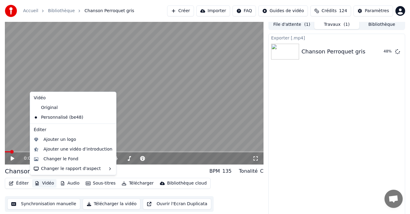
scroll to position [4, 0]
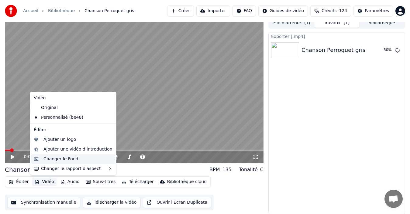
click at [60, 159] on div "Changer le Fond" at bounding box center [60, 159] width 35 height 6
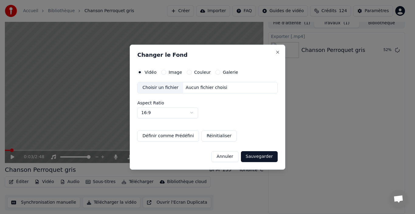
click at [164, 75] on div "Vidéo Image Couleur Galerie Choisir un fichier Aucun fichier choisi Aspect Rati…" at bounding box center [207, 106] width 140 height 72
click at [164, 73] on button "Image" at bounding box center [163, 72] width 5 height 5
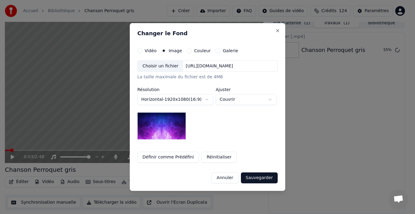
click at [168, 127] on img at bounding box center [161, 125] width 49 height 27
click at [230, 181] on button "Annuler" at bounding box center [225, 178] width 27 height 11
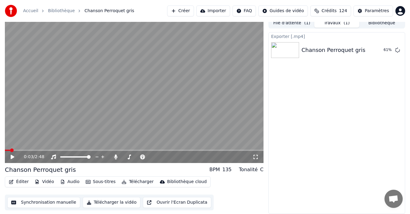
click at [294, 25] on button "File d'attente ( 1 )" at bounding box center [291, 23] width 45 height 9
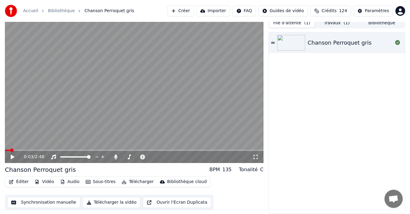
click at [385, 27] on button "Bibliothèque" at bounding box center [381, 23] width 45 height 9
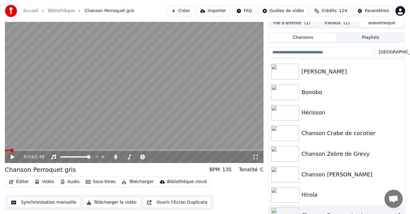
scroll to position [170, 0]
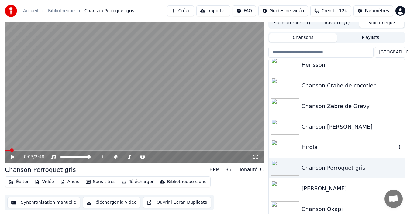
click at [321, 153] on div "Hirola" at bounding box center [337, 147] width 136 height 21
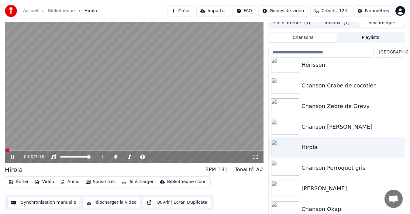
click at [12, 157] on icon at bounding box center [12, 157] width 3 height 4
click at [12, 159] on icon at bounding box center [17, 157] width 14 height 5
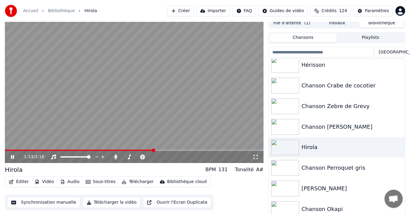
click at [13, 158] on icon at bounding box center [17, 157] width 14 height 5
click at [43, 203] on button "Synchronisation manuelle" at bounding box center [43, 202] width 73 height 11
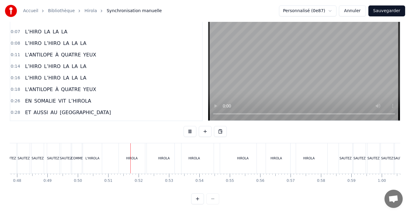
scroll to position [0, 1526]
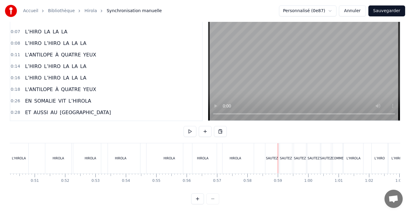
click at [230, 156] on div "HIROLA" at bounding box center [236, 158] width 12 height 5
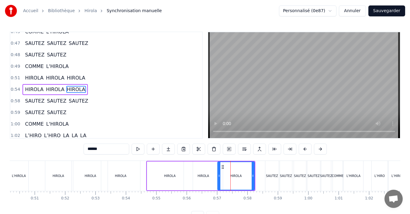
scroll to position [253, 0]
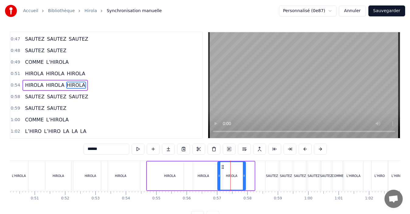
drag, startPoint x: 253, startPoint y: 175, endPoint x: 244, endPoint y: 175, distance: 8.8
click at [244, 175] on icon at bounding box center [244, 176] width 2 height 5
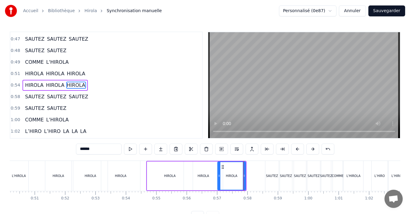
click at [120, 173] on div "HIROLA" at bounding box center [120, 176] width 39 height 30
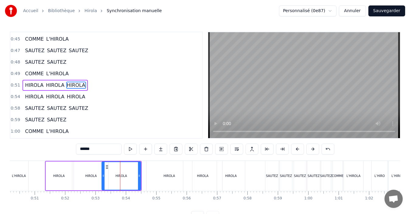
drag, startPoint x: 140, startPoint y: 177, endPoint x: 135, endPoint y: 177, distance: 5.8
click at [135, 177] on div "HIROLA" at bounding box center [122, 176] width 40 height 29
drag, startPoint x: 140, startPoint y: 178, endPoint x: 136, endPoint y: 177, distance: 4.3
click at [136, 177] on icon at bounding box center [135, 176] width 2 height 5
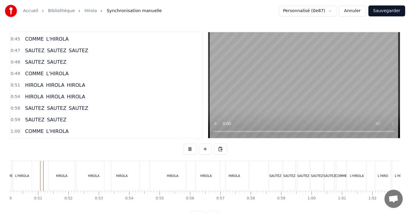
scroll to position [23, 0]
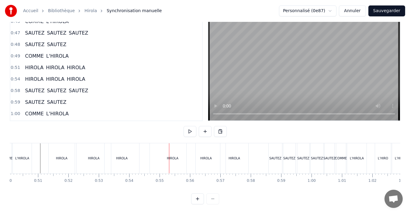
click at [64, 150] on div "HIROLA" at bounding box center [62, 158] width 26 height 30
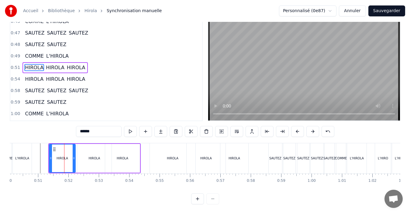
scroll to position [0, 0]
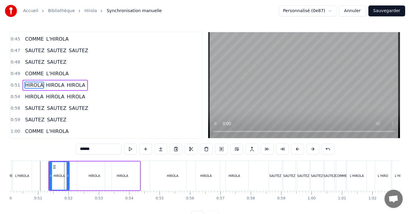
drag, startPoint x: 73, startPoint y: 177, endPoint x: 67, endPoint y: 175, distance: 6.3
click at [67, 175] on icon at bounding box center [68, 176] width 2 height 5
click at [87, 176] on div "HIROLA" at bounding box center [94, 176] width 34 height 29
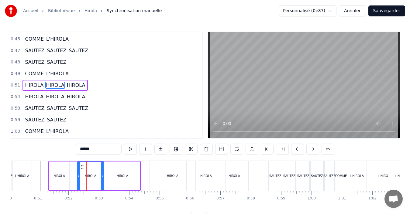
drag, startPoint x: 110, startPoint y: 175, endPoint x: 102, endPoint y: 175, distance: 7.6
click at [102, 175] on icon at bounding box center [102, 176] width 2 height 5
click at [130, 180] on div "HIROLA" at bounding box center [122, 176] width 35 height 29
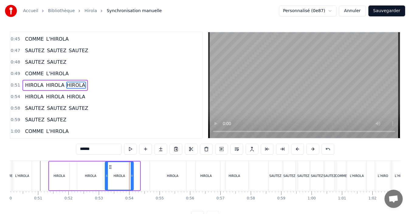
drag, startPoint x: 139, startPoint y: 178, endPoint x: 132, endPoint y: 178, distance: 6.4
click at [132, 178] on icon at bounding box center [132, 176] width 2 height 5
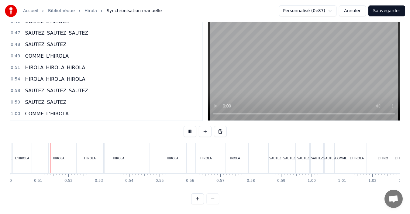
scroll to position [23, 0]
click at [64, 150] on div "HIROLA" at bounding box center [59, 158] width 20 height 30
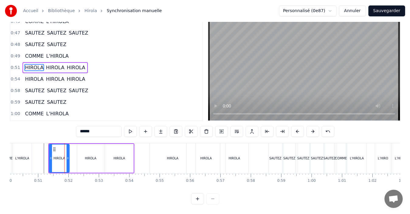
scroll to position [0, 0]
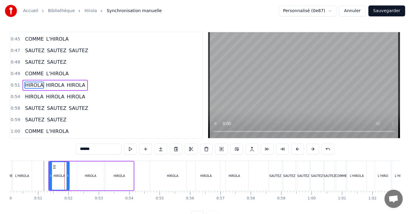
click at [94, 180] on div "HIROLA" at bounding box center [90, 176] width 27 height 29
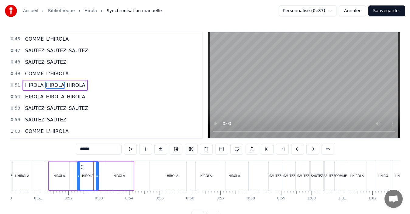
drag, startPoint x: 102, startPoint y: 179, endPoint x: 97, endPoint y: 178, distance: 5.5
click at [97, 178] on div at bounding box center [97, 176] width 2 height 28
click at [64, 179] on div "HIROLA" at bounding box center [59, 176] width 20 height 29
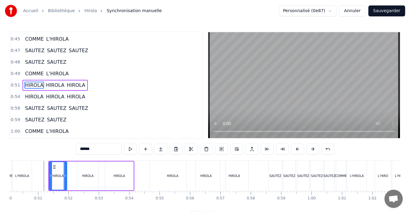
click at [66, 179] on div at bounding box center [65, 176] width 2 height 28
click at [123, 180] on div "HIROLA" at bounding box center [119, 176] width 28 height 29
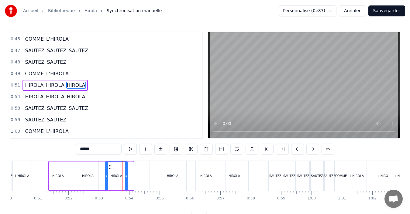
drag, startPoint x: 131, startPoint y: 179, endPoint x: 126, endPoint y: 179, distance: 5.8
click at [126, 179] on div at bounding box center [126, 176] width 2 height 28
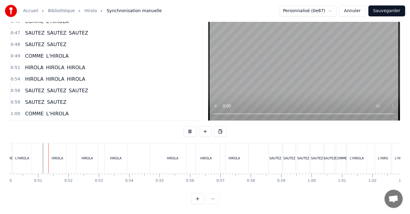
scroll to position [23, 0]
click at [163, 155] on div "HIROLA" at bounding box center [173, 158] width 46 height 30
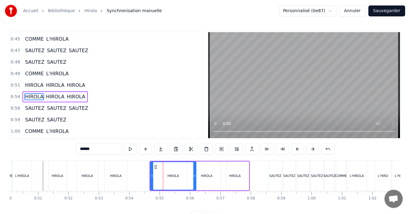
scroll to position [253, 0]
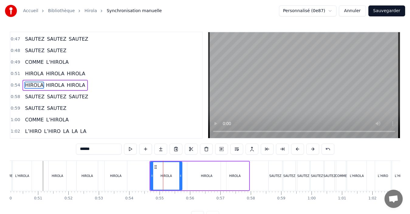
drag, startPoint x: 194, startPoint y: 180, endPoint x: 203, endPoint y: 178, distance: 9.0
click at [180, 180] on div at bounding box center [180, 176] width 2 height 28
click at [202, 178] on div "HIROLA" at bounding box center [207, 176] width 12 height 5
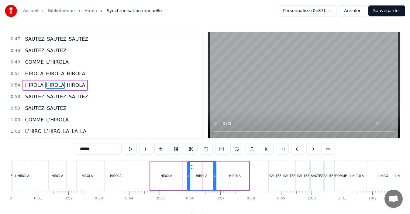
drag, startPoint x: 225, startPoint y: 181, endPoint x: 229, endPoint y: 176, distance: 5.8
click at [214, 181] on div at bounding box center [214, 176] width 2 height 28
click at [230, 177] on div "HIROLA" at bounding box center [235, 176] width 12 height 5
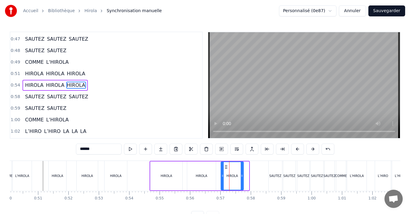
drag, startPoint x: 247, startPoint y: 180, endPoint x: 242, endPoint y: 180, distance: 5.5
click at [242, 180] on div at bounding box center [242, 176] width 2 height 28
click at [152, 178] on div "HIROLA" at bounding box center [166, 176] width 32 height 29
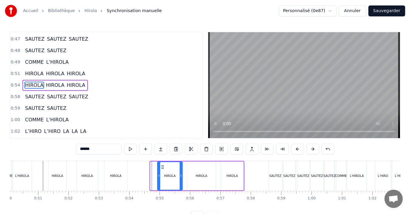
drag, startPoint x: 151, startPoint y: 178, endPoint x: 158, endPoint y: 180, distance: 7.2
click at [158, 180] on div at bounding box center [159, 176] width 2 height 28
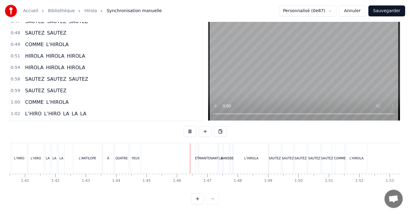
scroll to position [0, 3187]
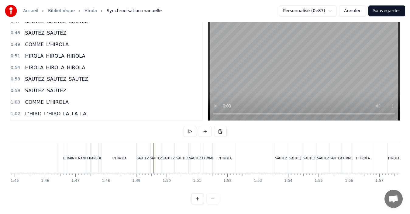
click at [139, 159] on div "SAUTEZ" at bounding box center [143, 158] width 12 height 30
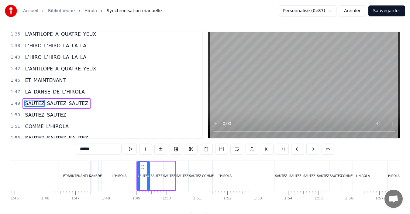
scroll to position [576, 0]
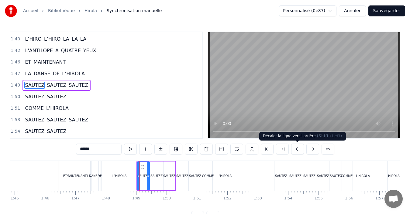
click at [296, 152] on button at bounding box center [297, 149] width 13 height 11
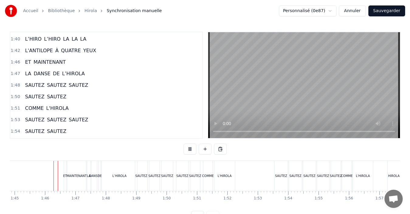
scroll to position [23, 0]
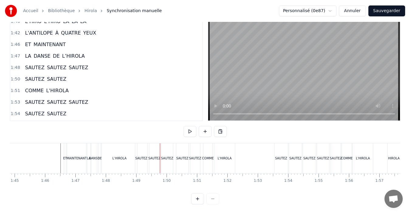
click at [131, 155] on div "L’HIROLA" at bounding box center [119, 158] width 35 height 30
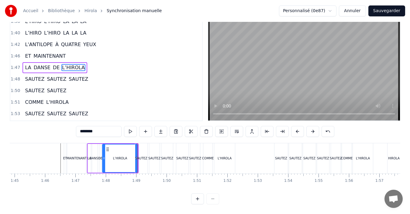
click at [134, 157] on div "L’HIROLA" at bounding box center [120, 159] width 35 height 28
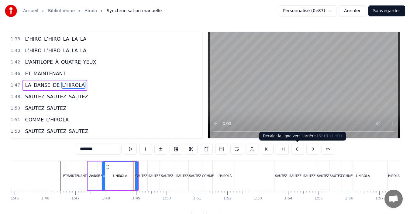
click at [294, 151] on button at bounding box center [297, 149] width 13 height 11
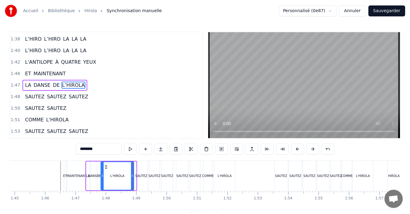
click at [132, 176] on circle at bounding box center [132, 176] width 0 height 0
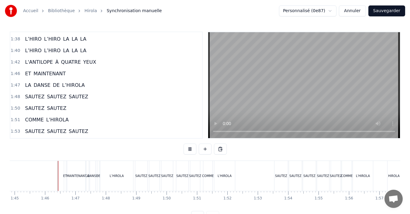
scroll to position [23, 0]
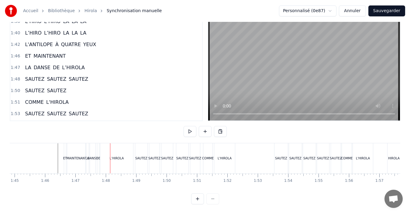
click at [120, 165] on div "L’HIROLA" at bounding box center [116, 158] width 33 height 30
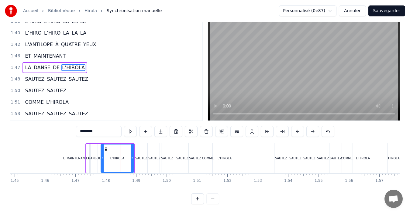
scroll to position [0, 0]
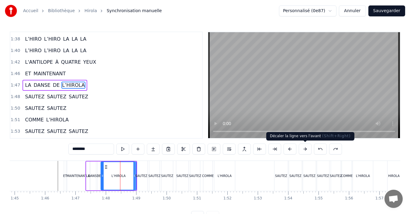
click at [304, 151] on button at bounding box center [305, 149] width 13 height 11
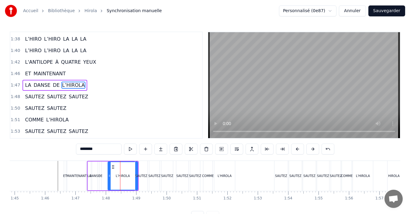
drag, startPoint x: 104, startPoint y: 176, endPoint x: 110, endPoint y: 176, distance: 5.5
click at [110, 176] on icon at bounding box center [109, 176] width 2 height 5
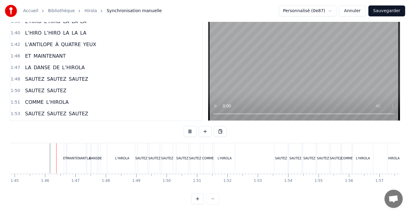
scroll to position [23, 0]
click at [123, 156] on div "L’HIROLA" at bounding box center [122, 158] width 14 height 5
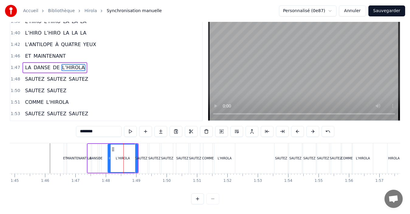
scroll to position [0, 0]
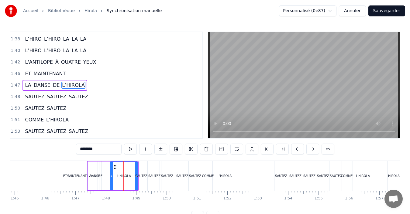
click at [111, 179] on div at bounding box center [111, 176] width 2 height 28
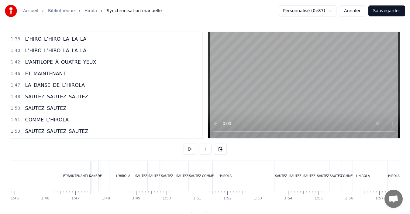
click at [125, 180] on div "L’HIROLA" at bounding box center [123, 176] width 28 height 30
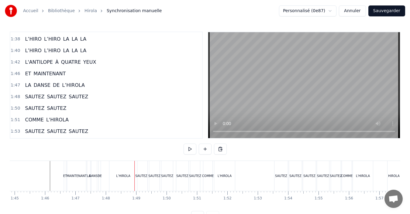
click at [126, 175] on div "L’HIROLA" at bounding box center [123, 176] width 14 height 5
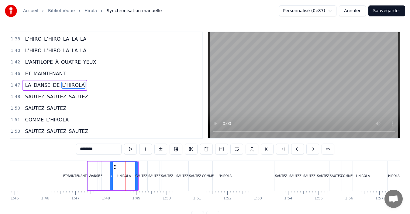
drag, startPoint x: 136, startPoint y: 175, endPoint x: 131, endPoint y: 175, distance: 4.9
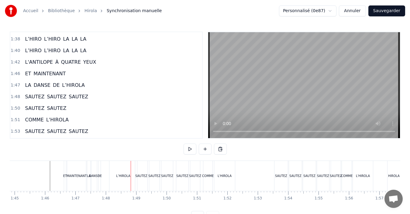
click at [126, 178] on div "L’HIROLA" at bounding box center [123, 176] width 14 height 5
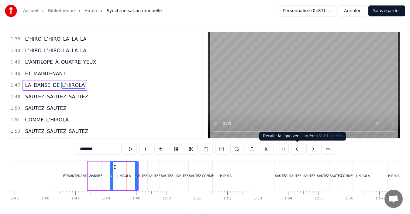
click at [299, 151] on button at bounding box center [297, 149] width 13 height 11
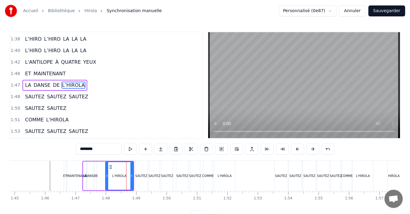
click at [299, 151] on button at bounding box center [297, 149] width 13 height 11
drag, startPoint x: 103, startPoint y: 177, endPoint x: 109, endPoint y: 178, distance: 5.8
click at [109, 178] on icon at bounding box center [108, 176] width 2 height 5
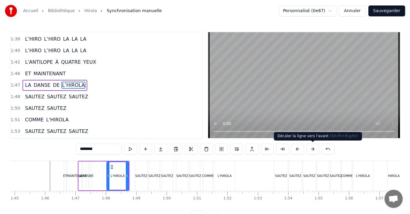
click at [310, 151] on button at bounding box center [312, 149] width 13 height 11
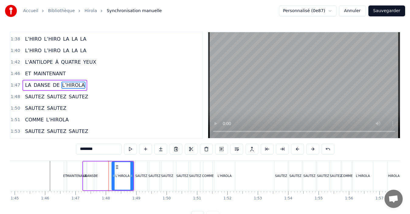
click at [114, 175] on icon at bounding box center [113, 176] width 2 height 5
click at [64, 177] on div "ET" at bounding box center [65, 176] width 4 height 5
type input "**"
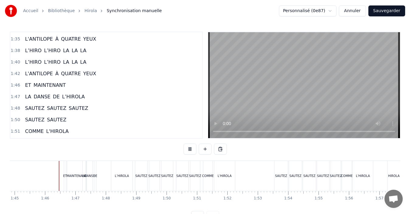
scroll to position [23, 0]
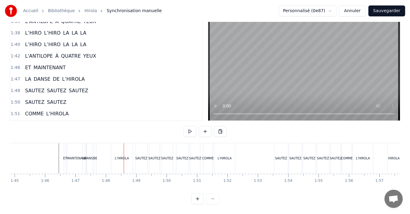
click at [80, 156] on div "MAINTENANT" at bounding box center [76, 158] width 19 height 30
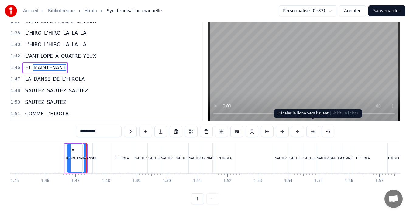
click at [313, 129] on button at bounding box center [312, 131] width 13 height 11
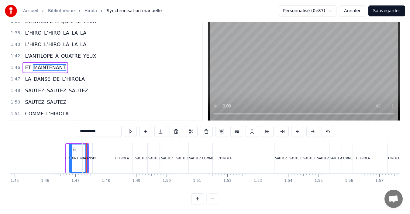
click at [306, 126] on button at bounding box center [312, 131] width 13 height 11
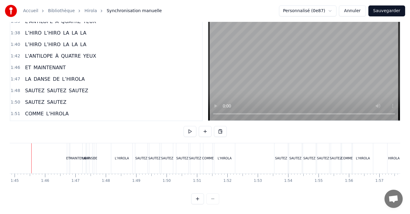
scroll to position [0, 3178]
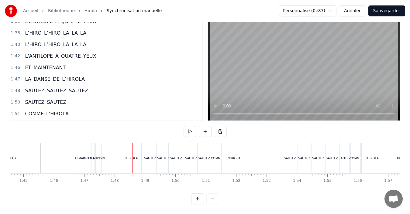
click at [89, 157] on div "MAINTENANT" at bounding box center [88, 158] width 19 height 30
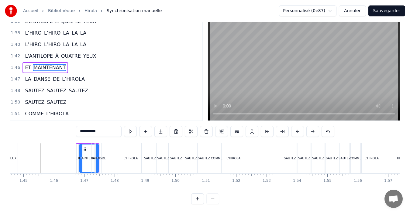
scroll to position [0, 0]
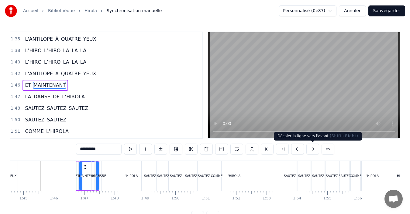
click at [312, 151] on button at bounding box center [312, 149] width 13 height 11
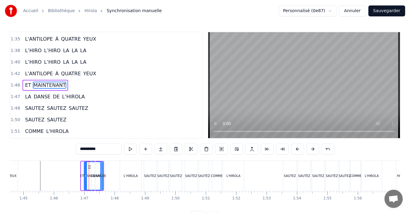
click at [312, 151] on button at bounding box center [312, 149] width 13 height 11
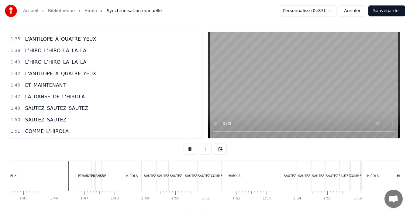
scroll to position [23, 0]
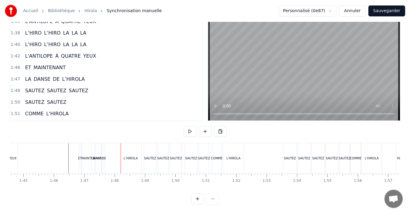
click at [87, 159] on div "MAINTENANT" at bounding box center [91, 158] width 19 height 30
click at [88, 159] on div "MAINTENANT" at bounding box center [91, 158] width 19 height 30
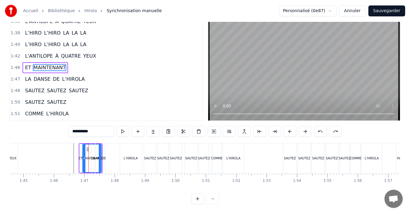
scroll to position [0, 0]
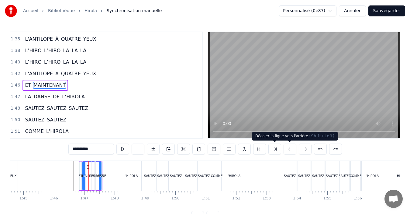
click at [290, 149] on button at bounding box center [290, 149] width 13 height 11
click at [290, 149] on div "**********" at bounding box center [205, 149] width 274 height 11
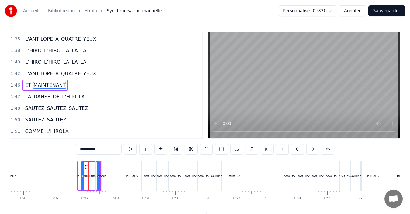
click at [290, 149] on div "**********" at bounding box center [205, 149] width 258 height 11
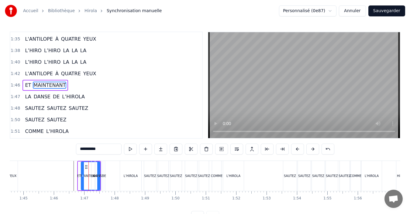
click at [290, 149] on div "**********" at bounding box center [205, 149] width 258 height 11
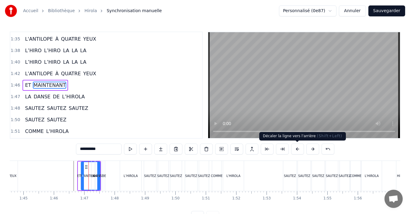
click at [299, 151] on button at bounding box center [297, 149] width 13 height 11
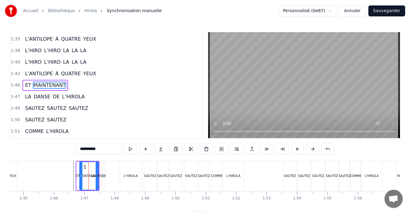
click at [299, 151] on button at bounding box center [297, 149] width 13 height 11
click at [98, 180] on div "DANSE" at bounding box center [98, 176] width 5 height 30
type input "*****"
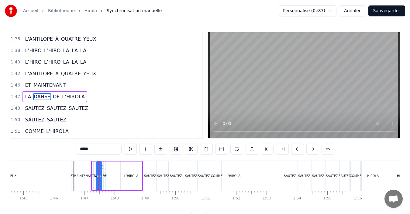
scroll to position [565, 0]
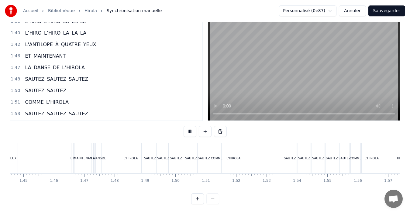
scroll to position [23, 0]
click at [117, 155] on div "LA DANSE DE L’HIROLA" at bounding box center [117, 158] width 52 height 30
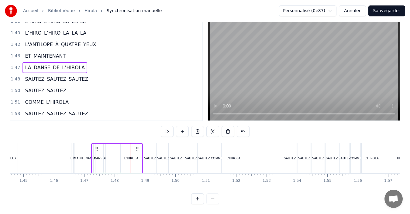
click at [95, 160] on div "LA" at bounding box center [93, 158] width 3 height 29
click at [129, 159] on div "L’HIROLA" at bounding box center [131, 158] width 21 height 29
type input "********"
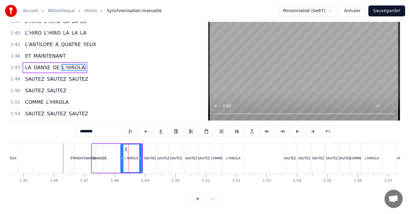
scroll to position [0, 0]
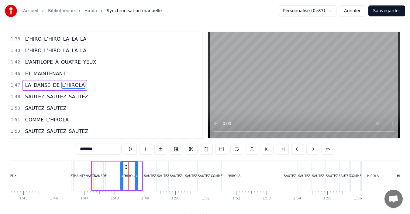
drag, startPoint x: 140, startPoint y: 175, endPoint x: 136, endPoint y: 175, distance: 4.0
click at [136, 175] on icon at bounding box center [136, 176] width 2 height 5
drag, startPoint x: 121, startPoint y: 177, endPoint x: 108, endPoint y: 180, distance: 13.5
click at [108, 180] on div at bounding box center [109, 176] width 2 height 28
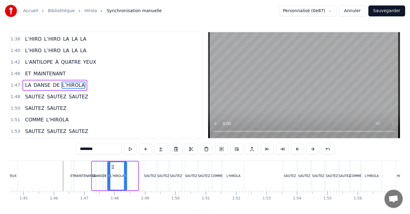
drag, startPoint x: 136, startPoint y: 176, endPoint x: 125, endPoint y: 177, distance: 11.3
click at [125, 177] on icon at bounding box center [125, 176] width 2 height 5
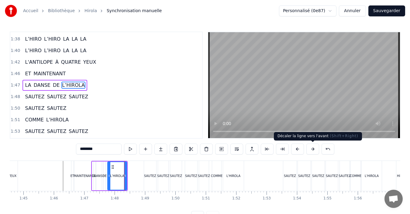
click at [314, 150] on button at bounding box center [312, 149] width 13 height 11
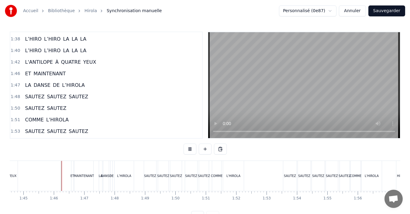
scroll to position [23, 0]
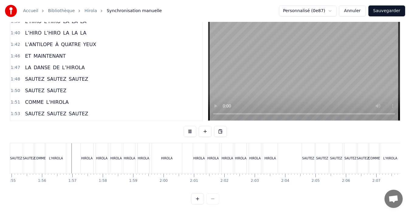
scroll to position [0, 3509]
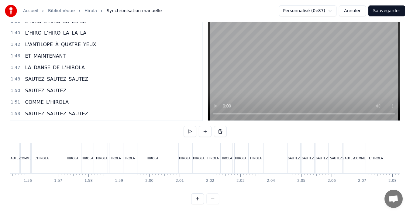
click at [147, 156] on div "HIROLA" at bounding box center [152, 158] width 30 height 30
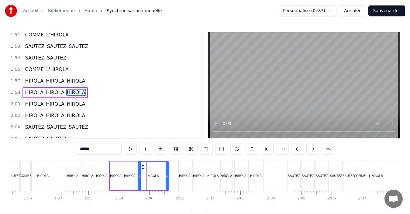
scroll to position [657, 0]
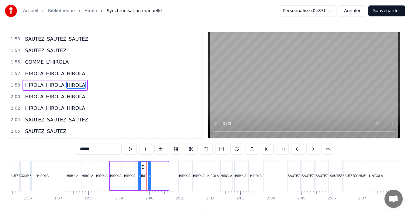
drag, startPoint x: 167, startPoint y: 177, endPoint x: 150, endPoint y: 179, distance: 17.5
click at [150, 179] on div at bounding box center [149, 176] width 2 height 28
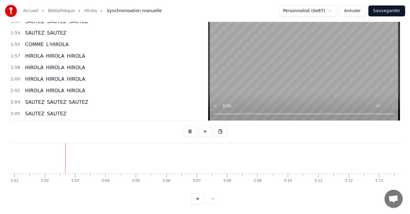
scroll to position [0, 5508]
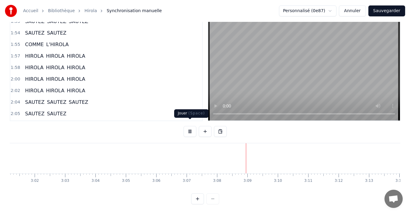
click at [191, 127] on button at bounding box center [190, 131] width 13 height 11
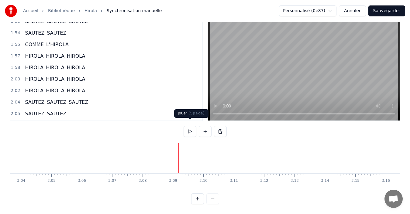
click at [191, 127] on button at bounding box center [190, 131] width 13 height 11
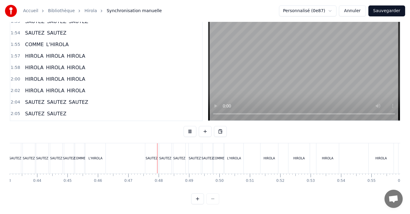
scroll to position [0, 1409]
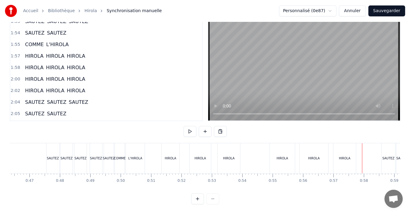
click at [169, 156] on div "HIROLA" at bounding box center [171, 158] width 12 height 5
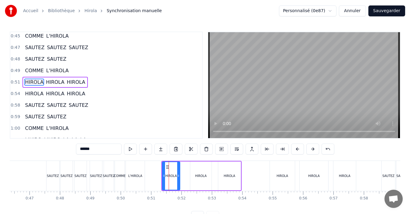
scroll to position [241, 0]
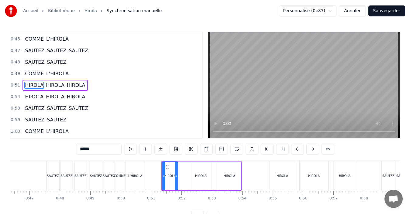
click at [177, 177] on circle at bounding box center [177, 177] width 0 height 0
click at [197, 178] on div "HIROLA" at bounding box center [200, 176] width 21 height 29
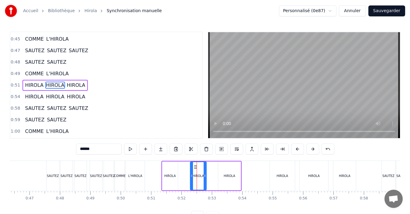
drag, startPoint x: 210, startPoint y: 178, endPoint x: 205, endPoint y: 178, distance: 5.2
click at [205, 178] on icon at bounding box center [205, 176] width 2 height 5
click at [230, 175] on div "HIROLA" at bounding box center [230, 176] width 12 height 5
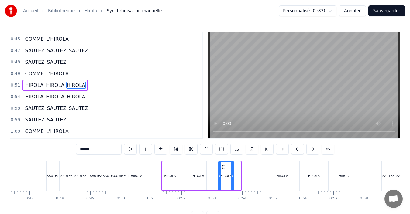
drag, startPoint x: 240, startPoint y: 177, endPoint x: 233, endPoint y: 178, distance: 6.8
click at [233, 178] on icon at bounding box center [232, 176] width 2 height 5
click at [279, 174] on div "HIROLA" at bounding box center [283, 176] width 12 height 5
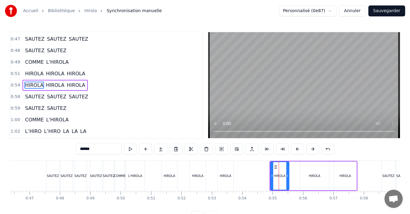
drag, startPoint x: 294, startPoint y: 177, endPoint x: 288, endPoint y: 179, distance: 6.6
click at [288, 179] on div at bounding box center [287, 176] width 2 height 28
click at [316, 175] on div "HIROLA" at bounding box center [315, 176] width 12 height 5
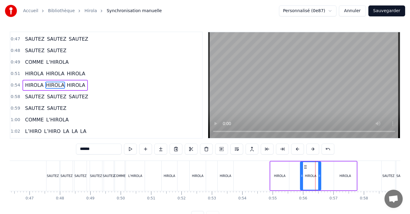
drag, startPoint x: 328, startPoint y: 176, endPoint x: 320, endPoint y: 178, distance: 8.0
click at [320, 178] on icon at bounding box center [319, 176] width 2 height 5
click at [344, 173] on div "HIROLA" at bounding box center [345, 176] width 22 height 29
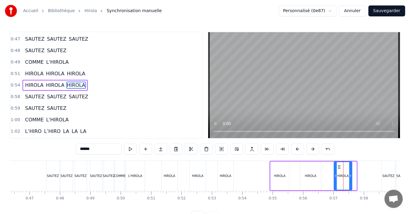
drag, startPoint x: 355, startPoint y: 178, endPoint x: 351, endPoint y: 178, distance: 4.7
click at [351, 178] on div at bounding box center [350, 176] width 2 height 28
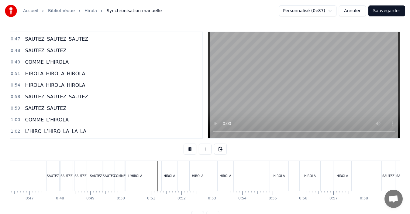
scroll to position [23, 0]
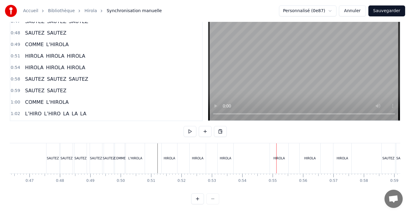
click at [225, 146] on div "HIROLA" at bounding box center [226, 158] width 16 height 30
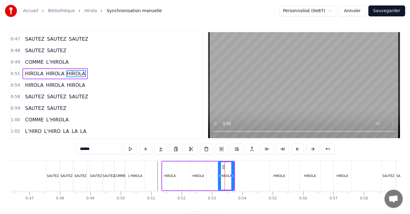
scroll to position [241, 0]
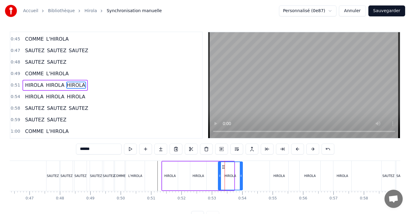
drag, startPoint x: 233, startPoint y: 175, endPoint x: 242, endPoint y: 176, distance: 8.5
click at [242, 176] on icon at bounding box center [241, 176] width 2 height 5
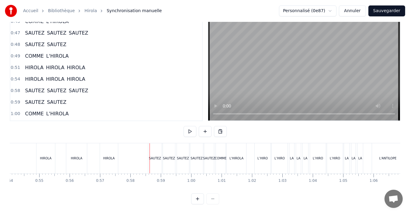
scroll to position [0, 1609]
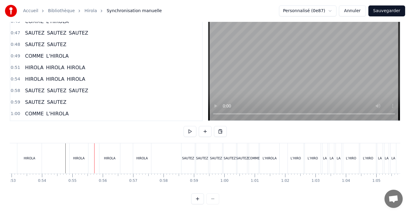
click at [99, 154] on div "[PERSON_NAME]" at bounding box center [110, 158] width 83 height 30
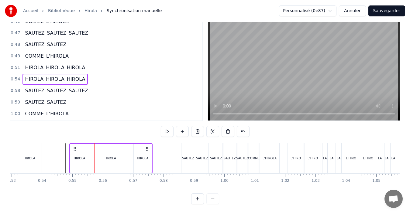
click at [107, 156] on div "HIROLA" at bounding box center [110, 158] width 21 height 29
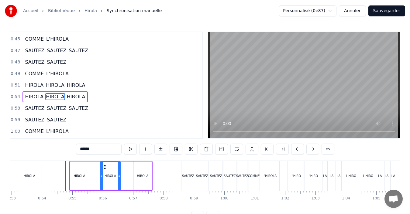
scroll to position [253, 0]
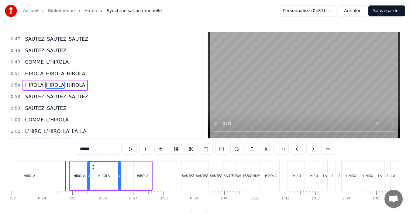
drag, startPoint x: 102, startPoint y: 174, endPoint x: 90, endPoint y: 174, distance: 12.5
click at [90, 174] on icon at bounding box center [89, 176] width 2 height 5
drag, startPoint x: 120, startPoint y: 178, endPoint x: 107, endPoint y: 177, distance: 12.8
click at [107, 177] on icon at bounding box center [106, 176] width 2 height 5
drag, startPoint x: 89, startPoint y: 176, endPoint x: 97, endPoint y: 176, distance: 7.6
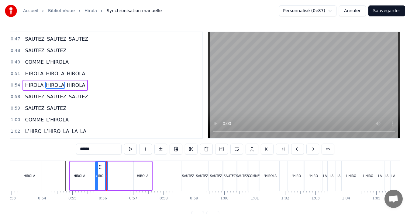
click at [97, 176] on icon at bounding box center [96, 176] width 2 height 5
drag, startPoint x: 107, startPoint y: 177, endPoint x: 114, endPoint y: 178, distance: 7.1
click at [114, 178] on icon at bounding box center [113, 176] width 2 height 5
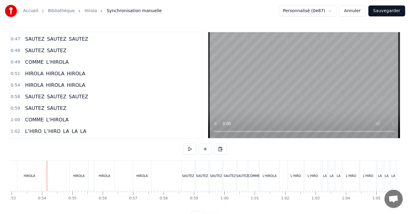
click at [28, 177] on div "HIROLA" at bounding box center [30, 176] width 12 height 5
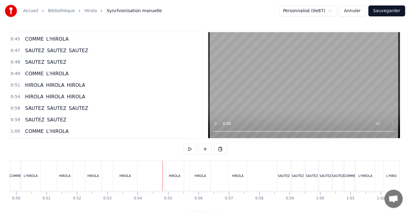
scroll to position [0, 1480]
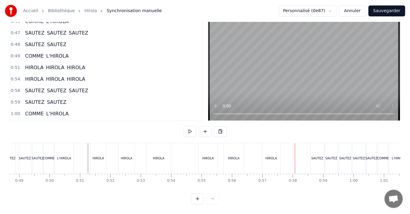
click at [274, 156] on div "HIROLA" at bounding box center [272, 158] width 12 height 5
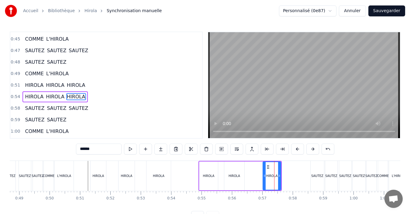
scroll to position [253, 0]
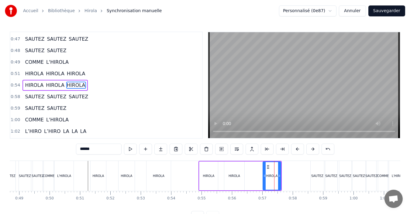
click at [229, 179] on div "HIROLA" at bounding box center [234, 176] width 20 height 29
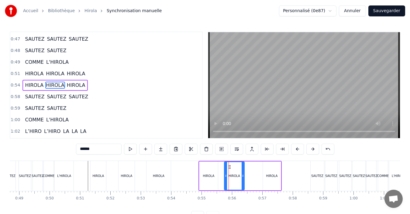
scroll to position [23, 0]
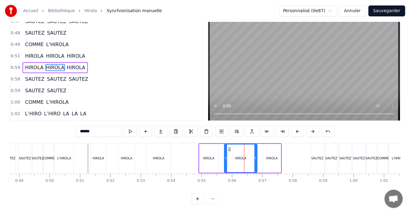
drag, startPoint x: 244, startPoint y: 155, endPoint x: 232, endPoint y: 157, distance: 12.0
click at [256, 157] on div at bounding box center [255, 159] width 2 height 28
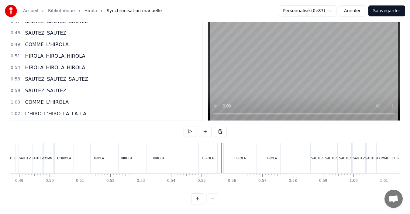
click at [233, 152] on div "HIROLA" at bounding box center [240, 158] width 33 height 30
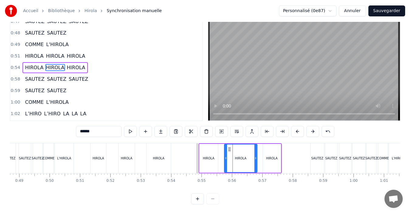
scroll to position [0, 0]
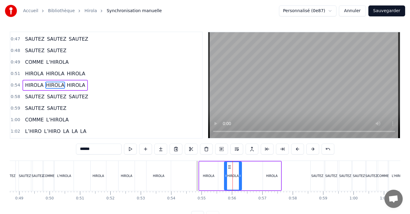
drag, startPoint x: 255, startPoint y: 176, endPoint x: 240, endPoint y: 176, distance: 15.5
click at [240, 176] on icon at bounding box center [240, 176] width 2 height 5
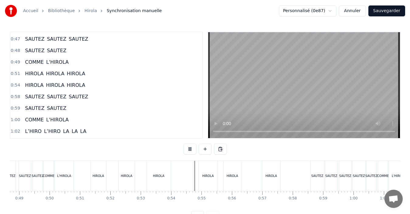
scroll to position [23, 0]
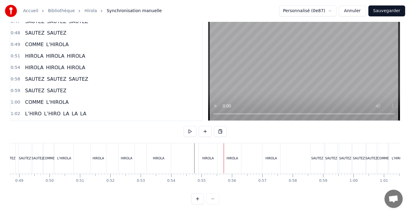
click at [210, 158] on div "HIROLA" at bounding box center [208, 158] width 19 height 30
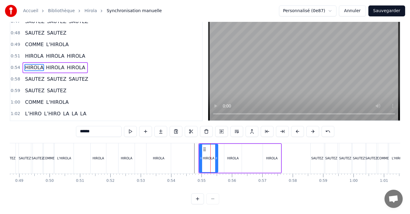
scroll to position [0, 0]
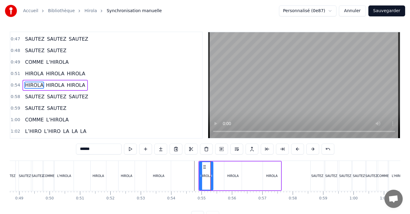
drag, startPoint x: 216, startPoint y: 176, endPoint x: 212, endPoint y: 175, distance: 4.9
click at [212, 175] on icon at bounding box center [211, 176] width 2 height 5
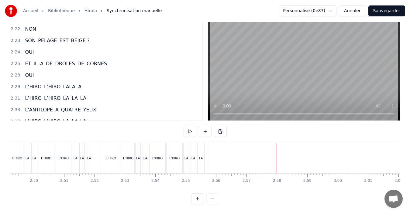
scroll to position [880, 0]
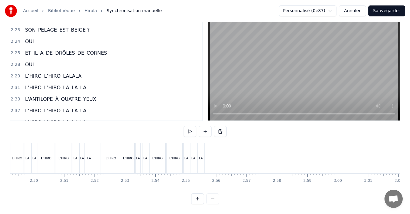
click at [62, 74] on span "LALALA" at bounding box center [72, 76] width 20 height 7
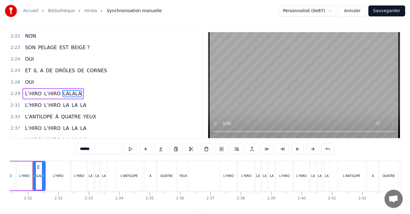
scroll to position [0, 4564]
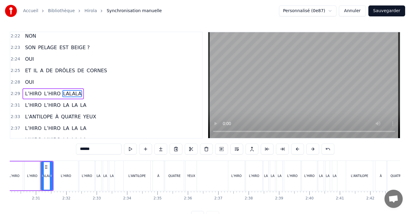
click at [85, 148] on input "******" at bounding box center [99, 149] width 46 height 11
click at [91, 150] on input "*******" at bounding box center [99, 149] width 46 height 11
type input "********"
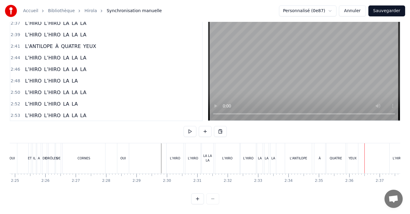
scroll to position [968, 0]
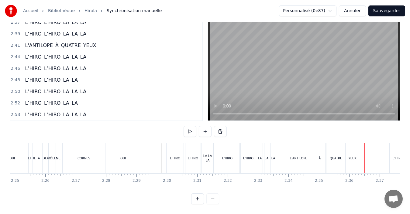
click at [386, 13] on button "Sauvegarder" at bounding box center [386, 10] width 37 height 11
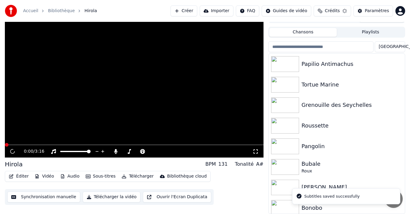
scroll to position [10, 0]
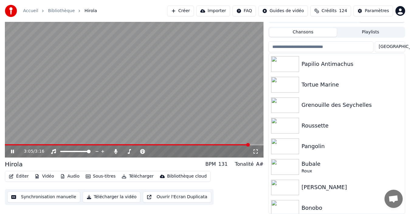
click at [14, 152] on icon at bounding box center [12, 152] width 3 height 4
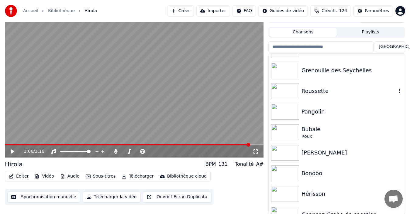
scroll to position [30, 0]
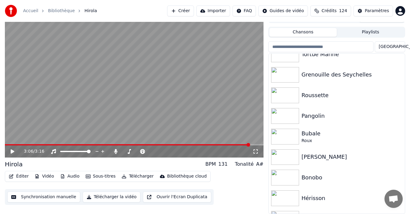
click at [96, 198] on button "Télécharger la vidéo" at bounding box center [112, 197] width 58 height 11
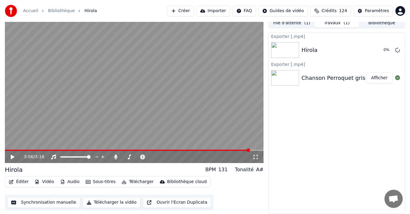
click at [386, 24] on div "File d'attente ( 1 ) Travaux ( 1 ) Bibliothèque Exporter [.mp4] Hirola 0 % Expo…" at bounding box center [336, 116] width 137 height 197
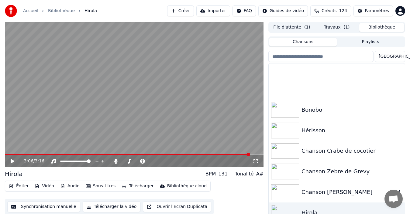
scroll to position [152, 0]
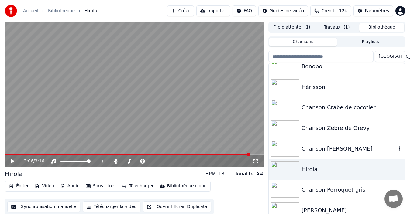
click at [327, 146] on div "Chanson [PERSON_NAME]" at bounding box center [349, 149] width 95 height 9
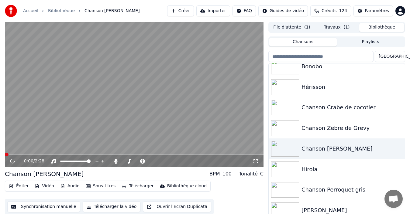
click at [29, 207] on button "Synchronisation manuelle" at bounding box center [43, 207] width 73 height 11
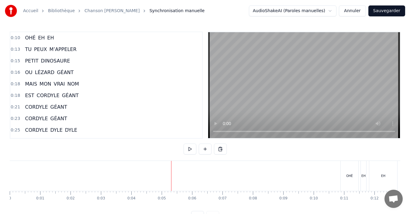
click at [189, 152] on button at bounding box center [190, 149] width 13 height 11
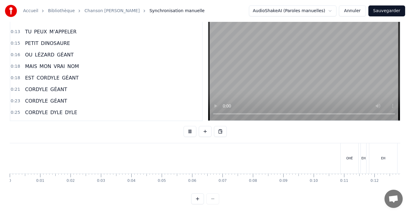
scroll to position [0, 345]
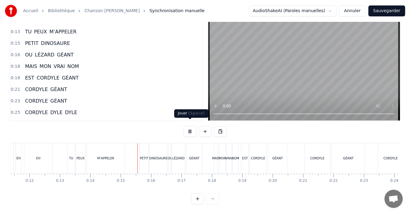
click at [189, 128] on button at bounding box center [190, 131] width 13 height 11
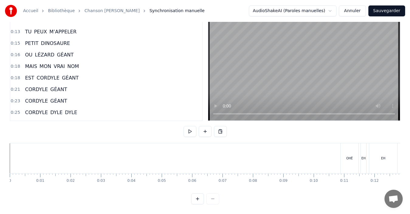
click at [63, 12] on link "Bibliothèque" at bounding box center [61, 11] width 27 height 6
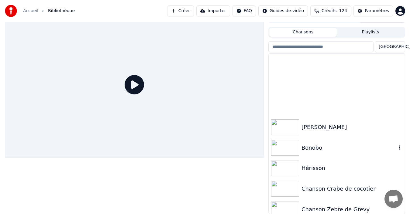
scroll to position [170, 0]
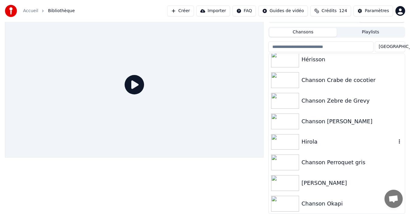
click at [346, 143] on div "Hirola" at bounding box center [349, 142] width 95 height 9
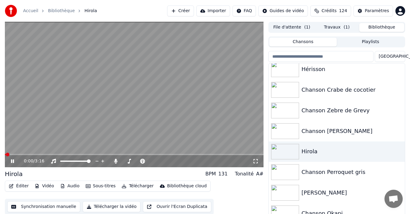
click at [290, 28] on button "File d'attente ( 1 )" at bounding box center [291, 27] width 45 height 9
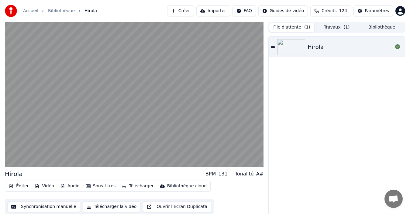
click at [336, 31] on button "Travaux ( 1 )" at bounding box center [336, 27] width 45 height 9
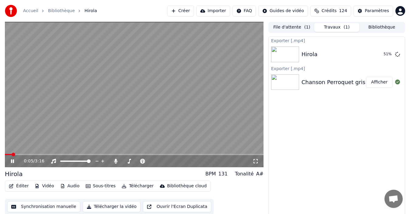
click at [12, 162] on icon at bounding box center [12, 162] width 3 height 4
click at [387, 28] on button "Bibliothèque" at bounding box center [381, 27] width 45 height 9
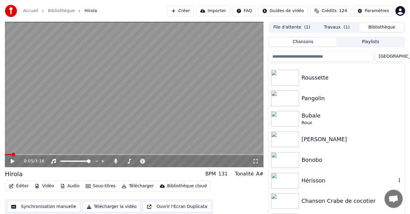
scroll to position [91, 0]
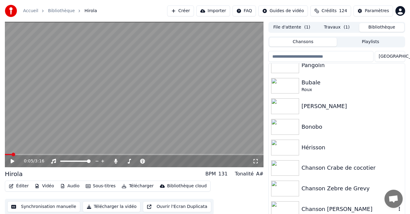
click at [331, 210] on div "Chanson [PERSON_NAME]" at bounding box center [349, 209] width 95 height 9
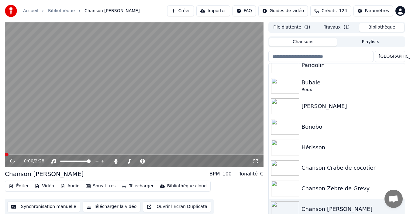
click at [43, 208] on button "Synchronisation manuelle" at bounding box center [43, 207] width 73 height 11
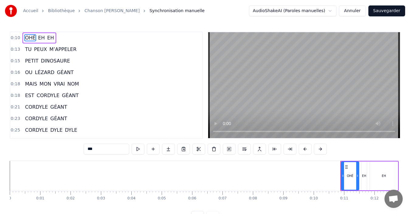
click at [31, 12] on link "Accueil" at bounding box center [30, 11] width 15 height 6
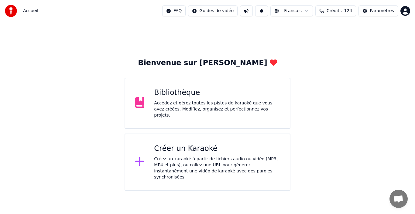
click at [257, 95] on div "Bibliothèque" at bounding box center [217, 93] width 126 height 10
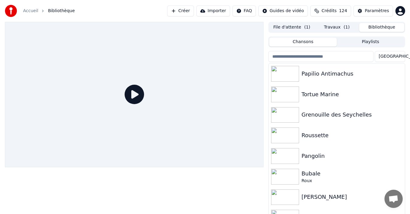
click at [133, 94] on icon at bounding box center [134, 94] width 19 height 19
click at [317, 117] on div "Grenouille des Seychelles" at bounding box center [349, 115] width 95 height 9
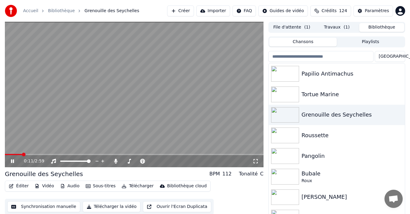
click at [11, 161] on icon at bounding box center [17, 161] width 14 height 5
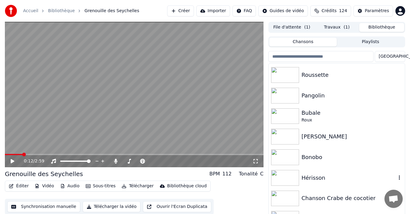
scroll to position [122, 0]
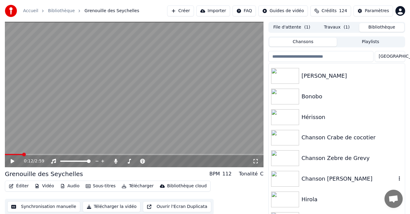
click at [323, 180] on div "Chanson [PERSON_NAME]" at bounding box center [349, 179] width 95 height 9
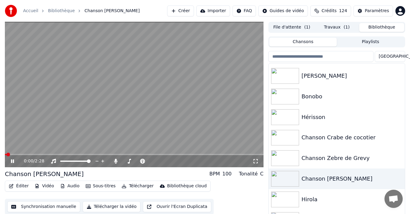
click at [11, 162] on icon at bounding box center [12, 162] width 3 height 4
click at [59, 208] on button "Synchronisation manuelle" at bounding box center [43, 207] width 73 height 11
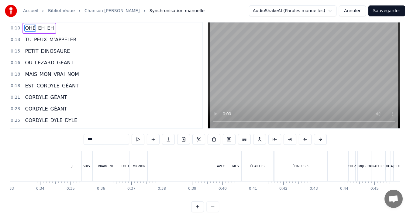
scroll to position [23, 0]
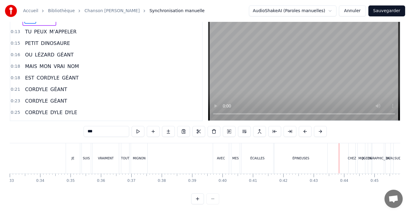
click at [279, 152] on div "ÉPINEUSES" at bounding box center [301, 158] width 53 height 30
type input "*********"
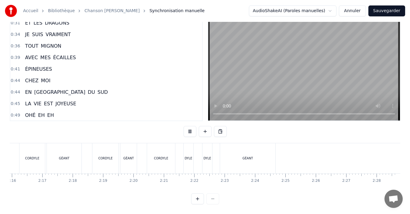
scroll to position [0, 4133]
click at [396, 11] on button "Sauvegarder" at bounding box center [386, 10] width 37 height 11
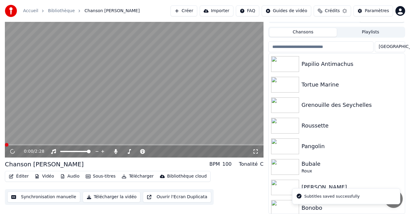
scroll to position [10, 0]
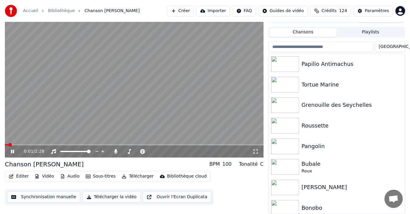
click at [12, 153] on icon at bounding box center [12, 152] width 3 height 4
click at [105, 200] on button "Télécharger la vidéo" at bounding box center [112, 197] width 58 height 11
